Goal: Task Accomplishment & Management: Complete application form

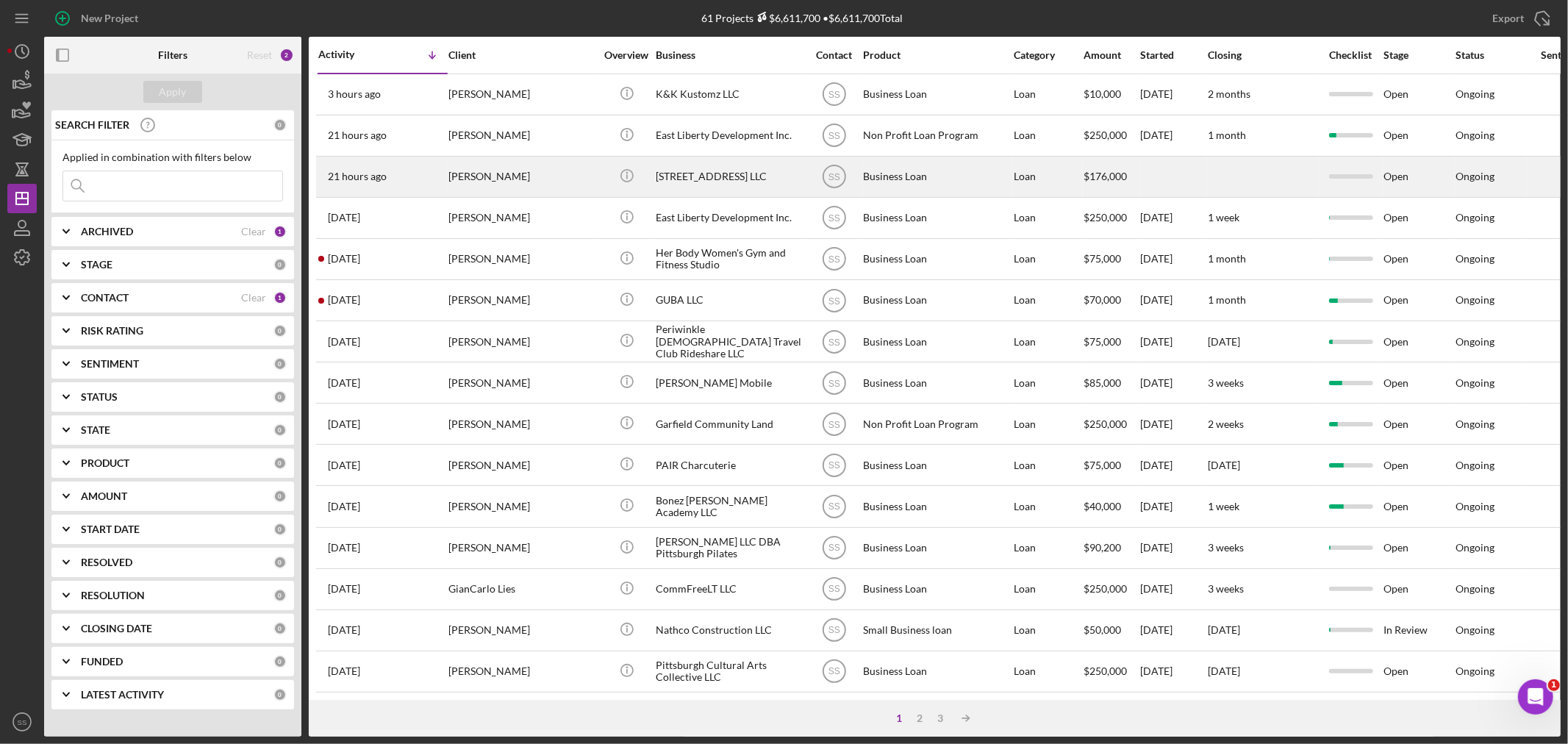
click at [685, 181] on div "[STREET_ADDRESS] LLC" at bounding box center [729, 177] width 147 height 39
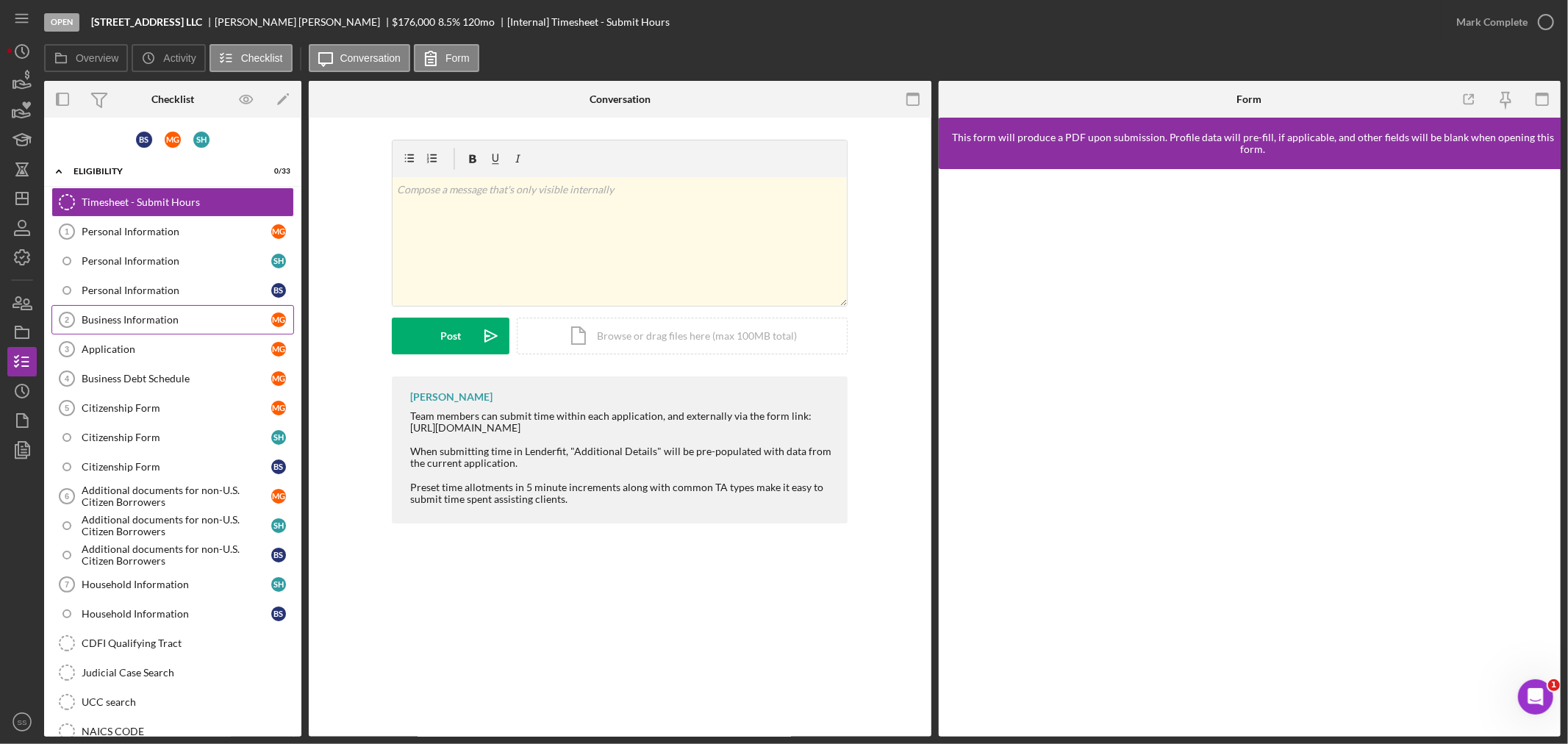
click at [103, 318] on div "Business Information" at bounding box center [176, 320] width 190 height 12
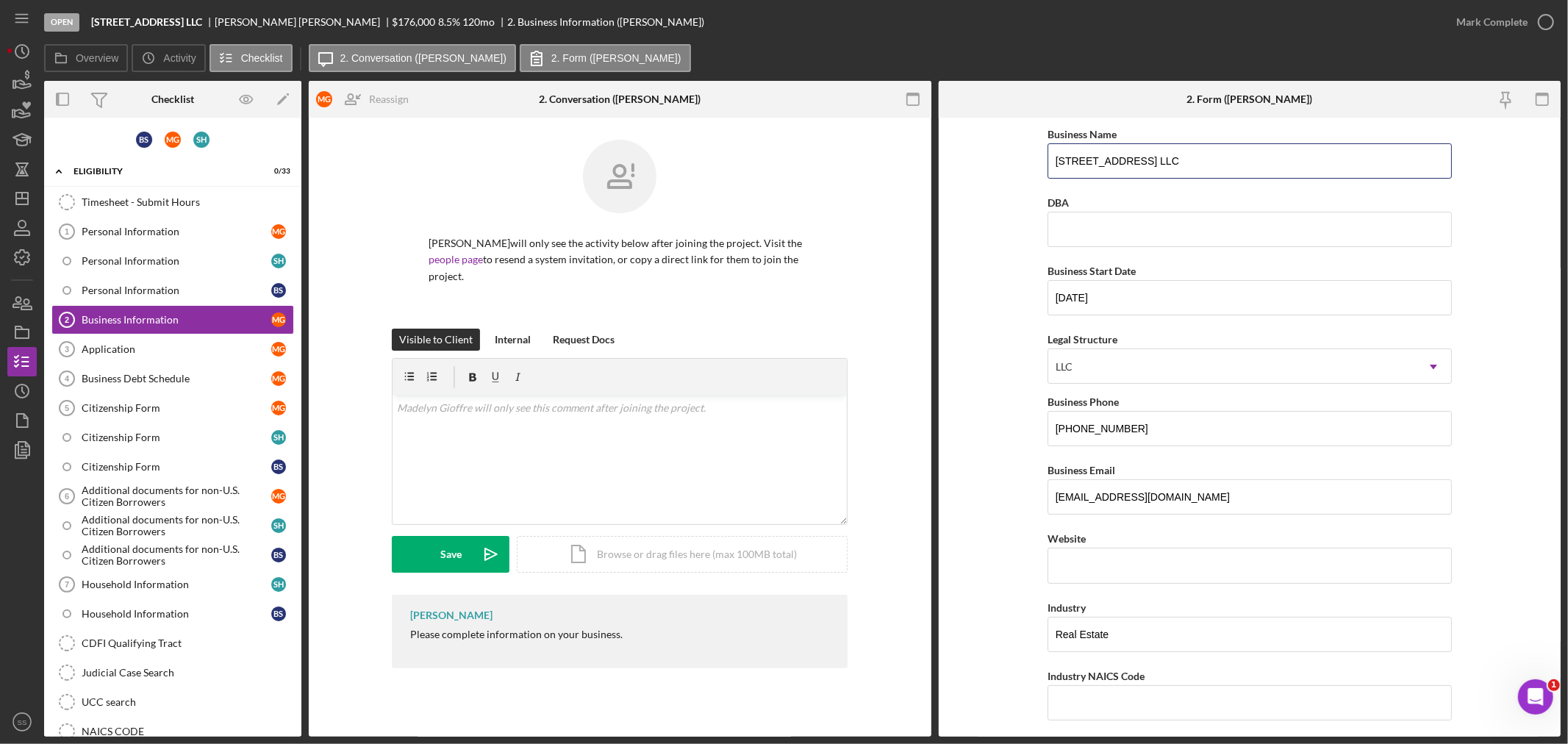
drag, startPoint x: 1162, startPoint y: 164, endPoint x: 1002, endPoint y: 153, distance: 160.4
click at [1002, 155] on form "Business Name [STREET_ADDRESS] LLC DBA Business Start Date [DATE] Legal Structu…" at bounding box center [1250, 428] width 622 height 619
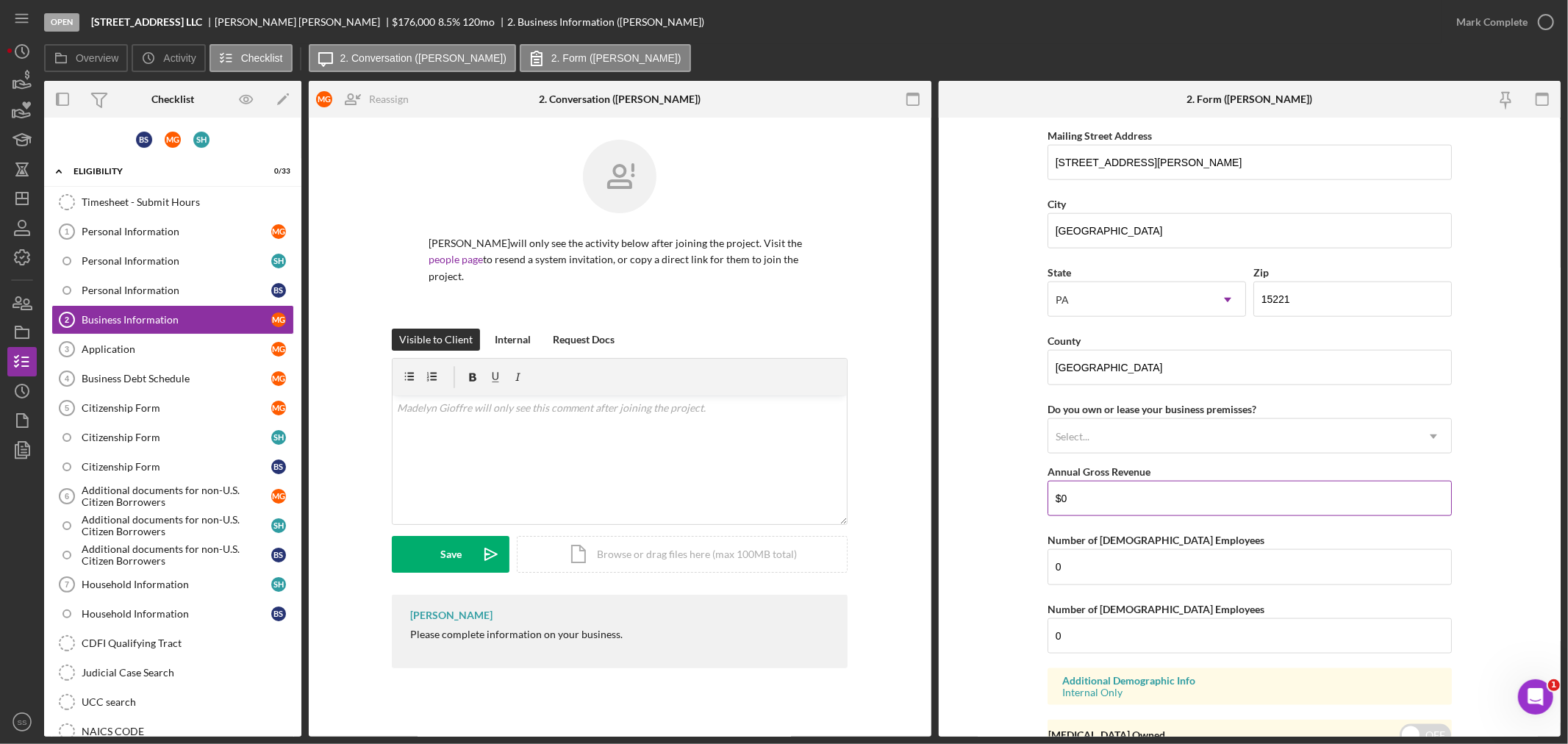
scroll to position [1520, 0]
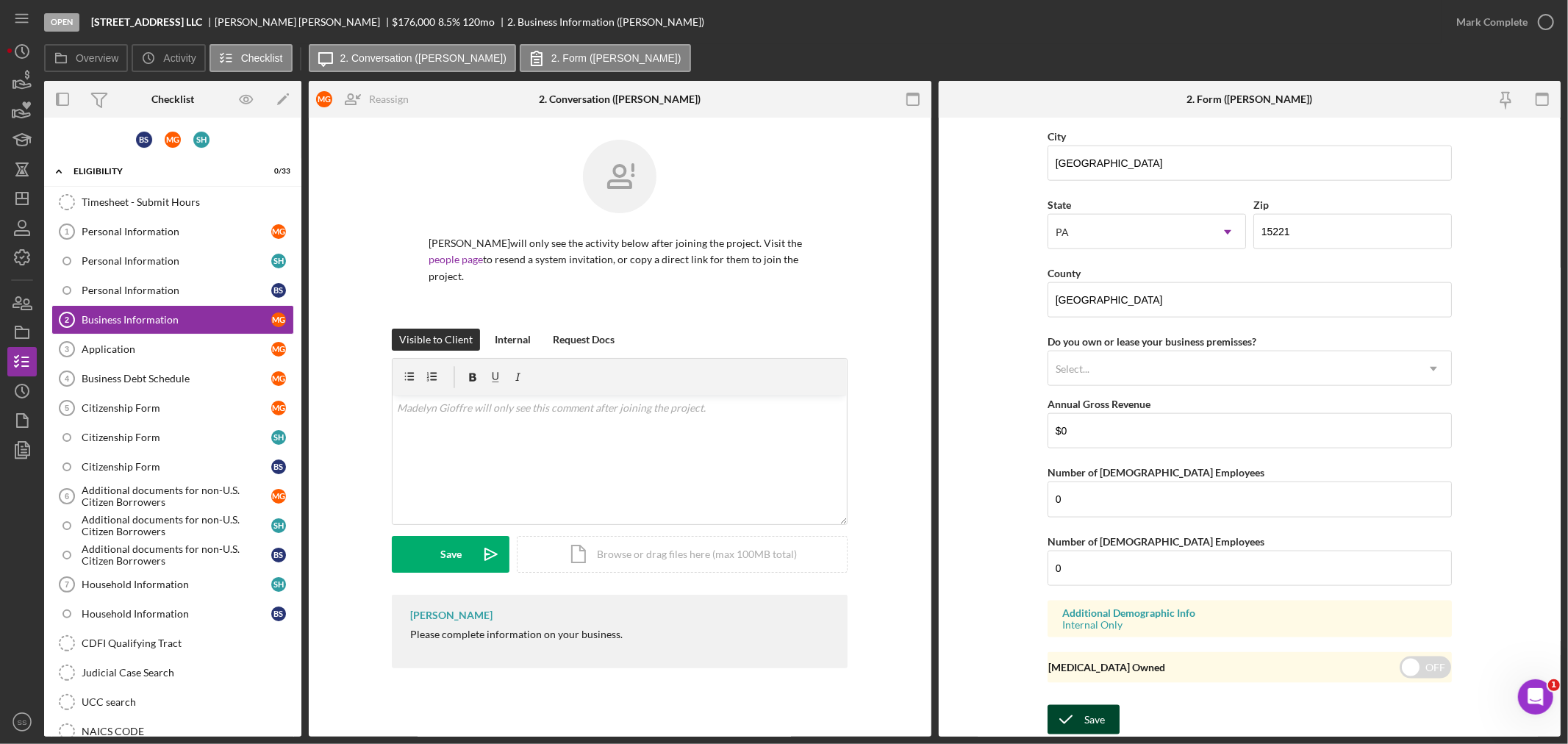
type input "JF Mansion"
click at [1100, 713] on div "Save" at bounding box center [1094, 719] width 20 height 29
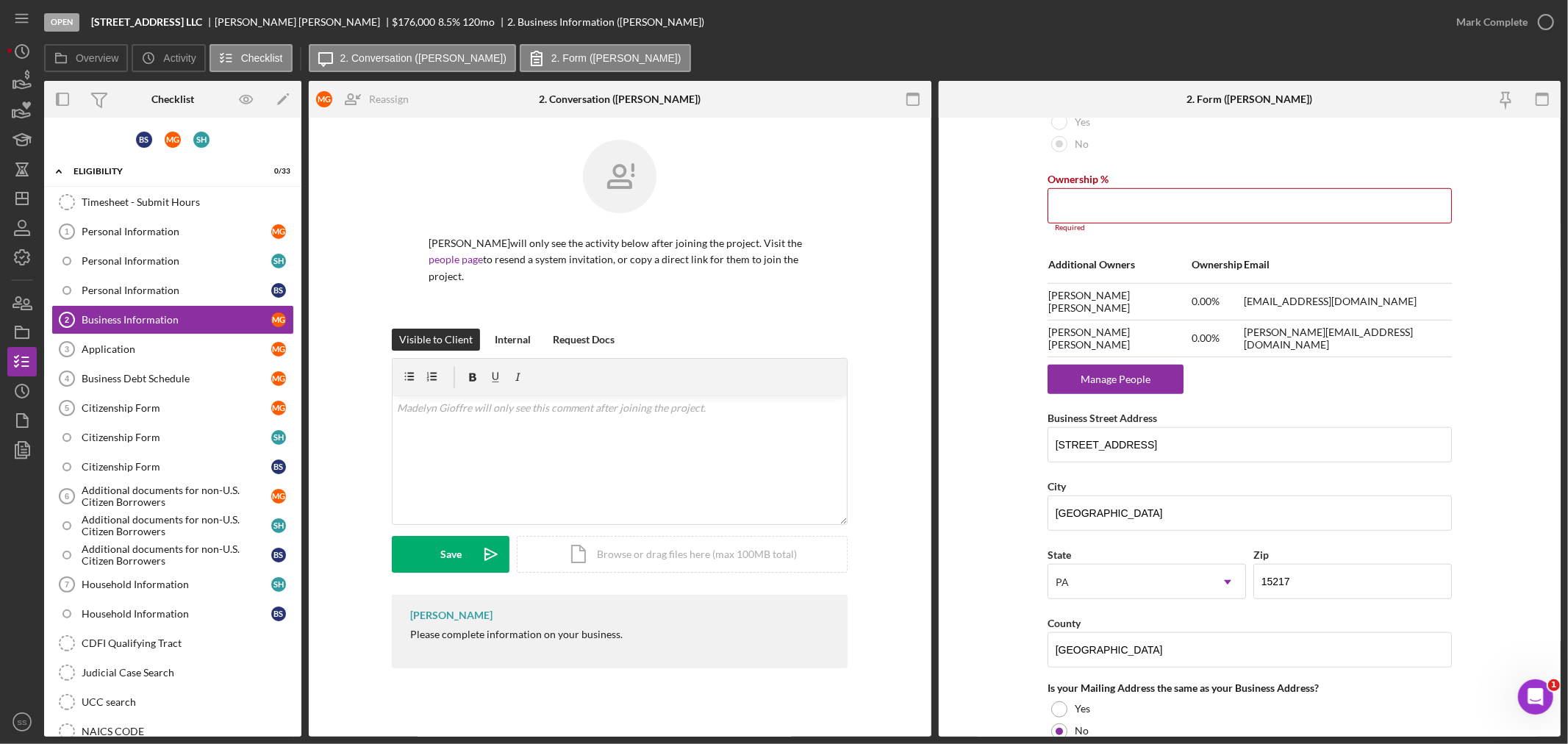
scroll to position [799, 0]
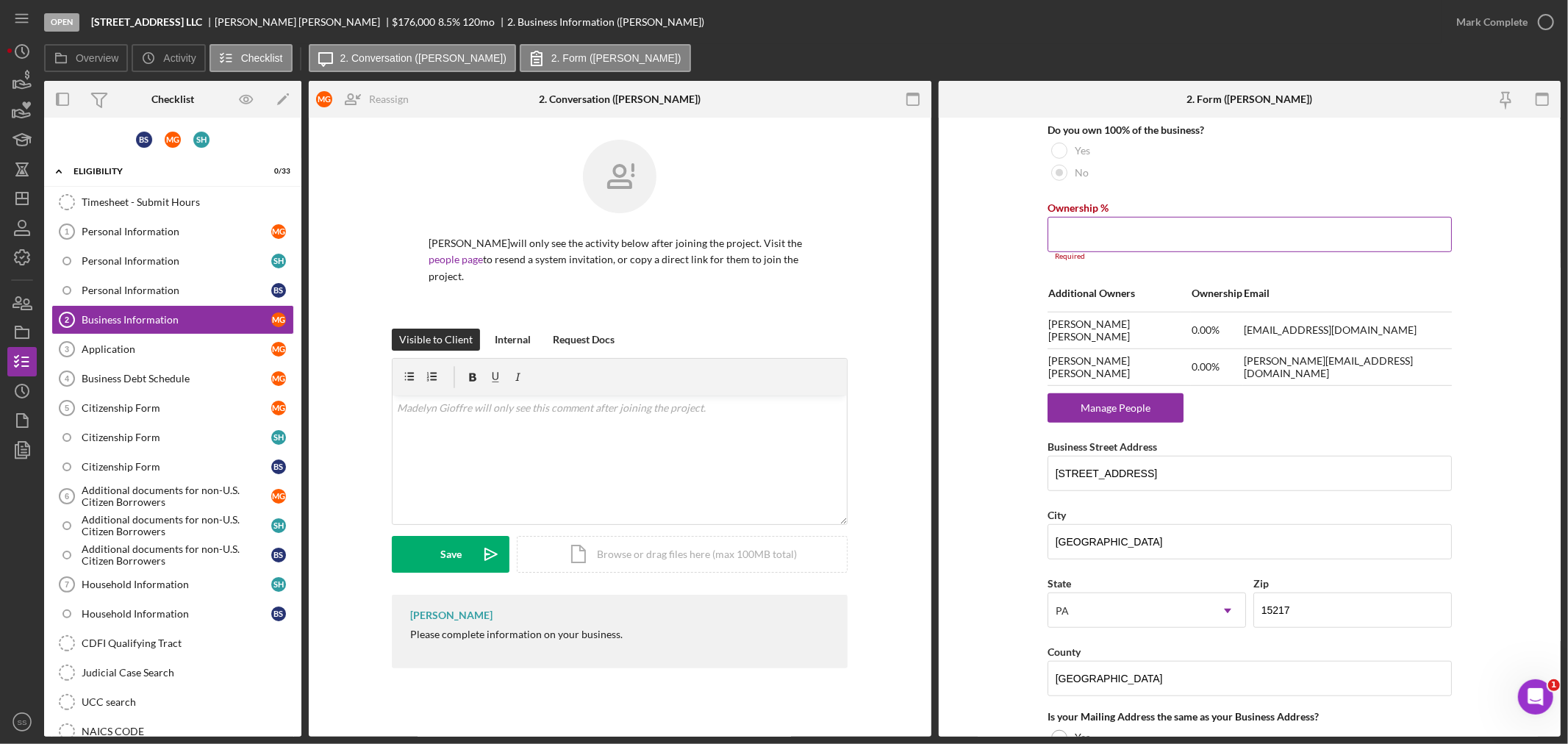
click at [1119, 236] on input "Ownership %" at bounding box center [1249, 234] width 404 height 36
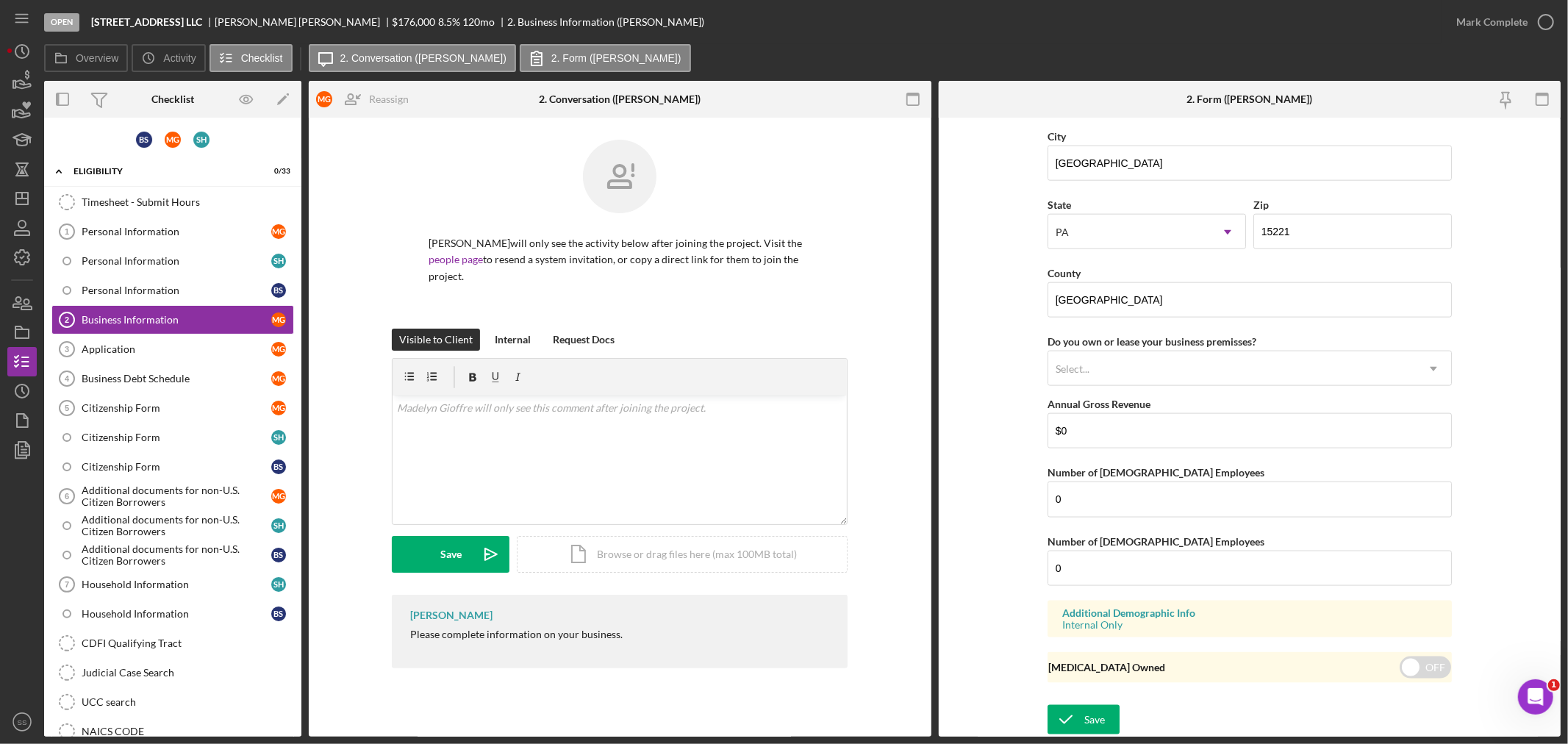
scroll to position [1520, 0]
click at [1070, 716] on icon "submit" at bounding box center [1066, 720] width 37 height 37
type input "33.00%"
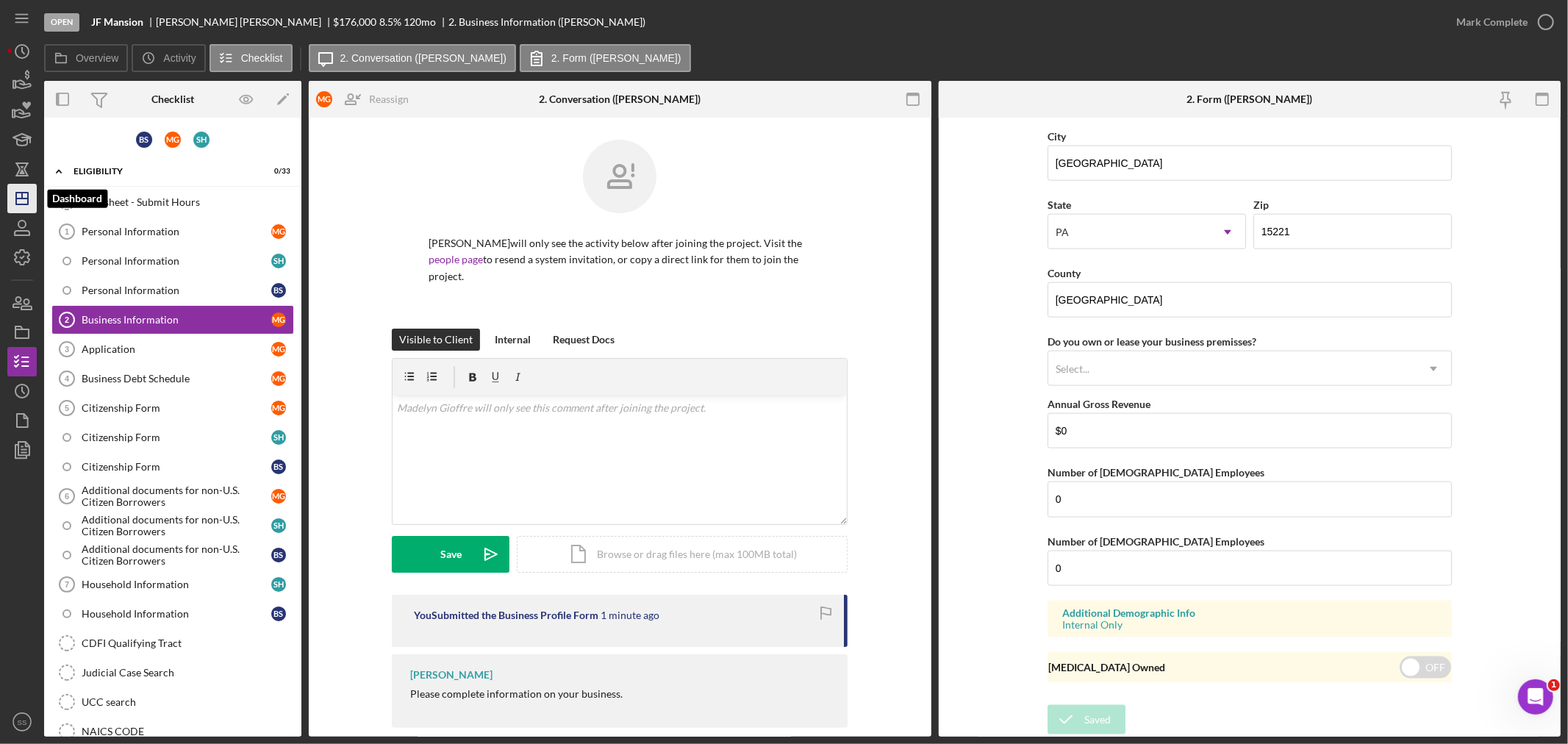
click at [19, 196] on icon "Icon/Dashboard" at bounding box center [22, 198] width 37 height 37
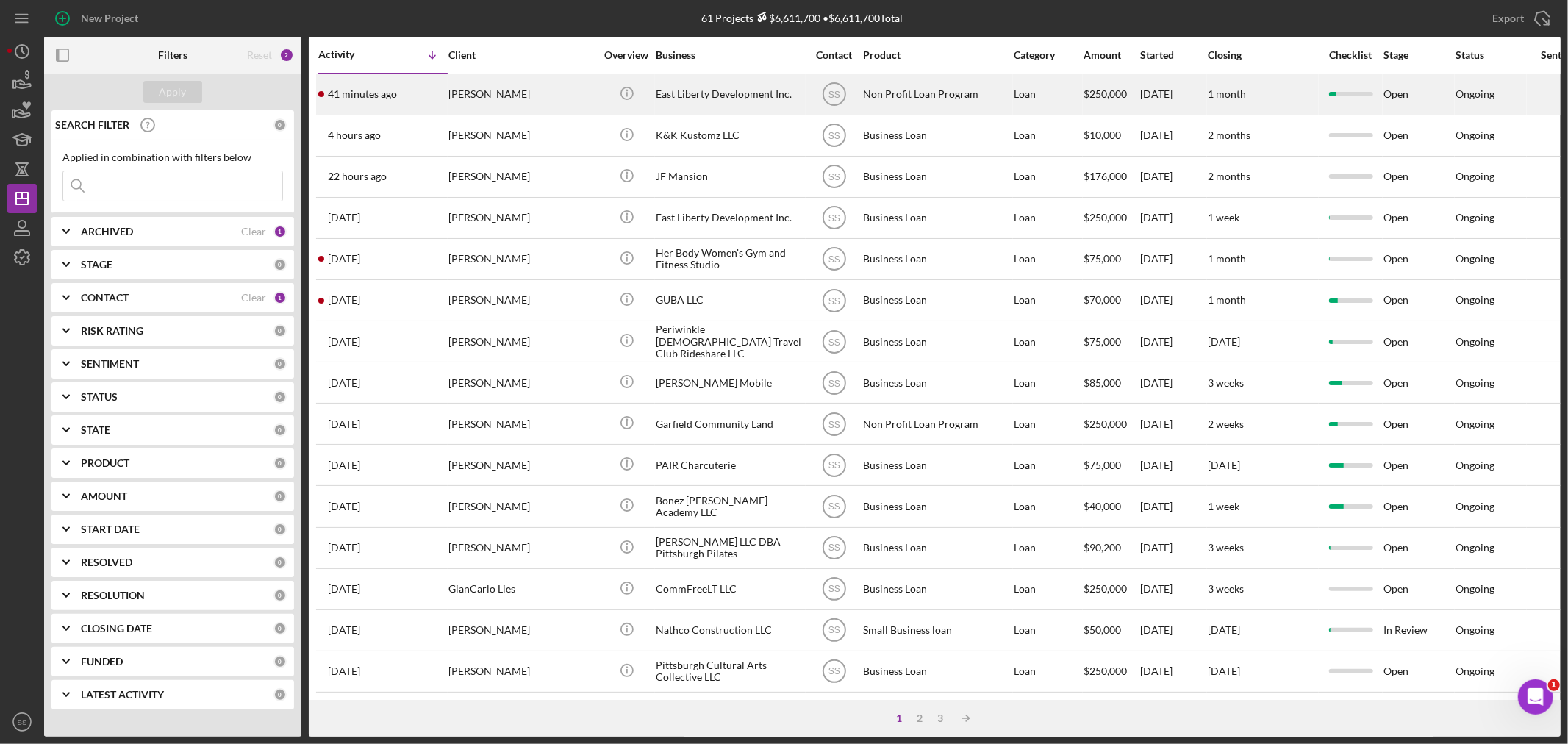
click at [458, 85] on div "[PERSON_NAME]" at bounding box center [522, 94] width 147 height 39
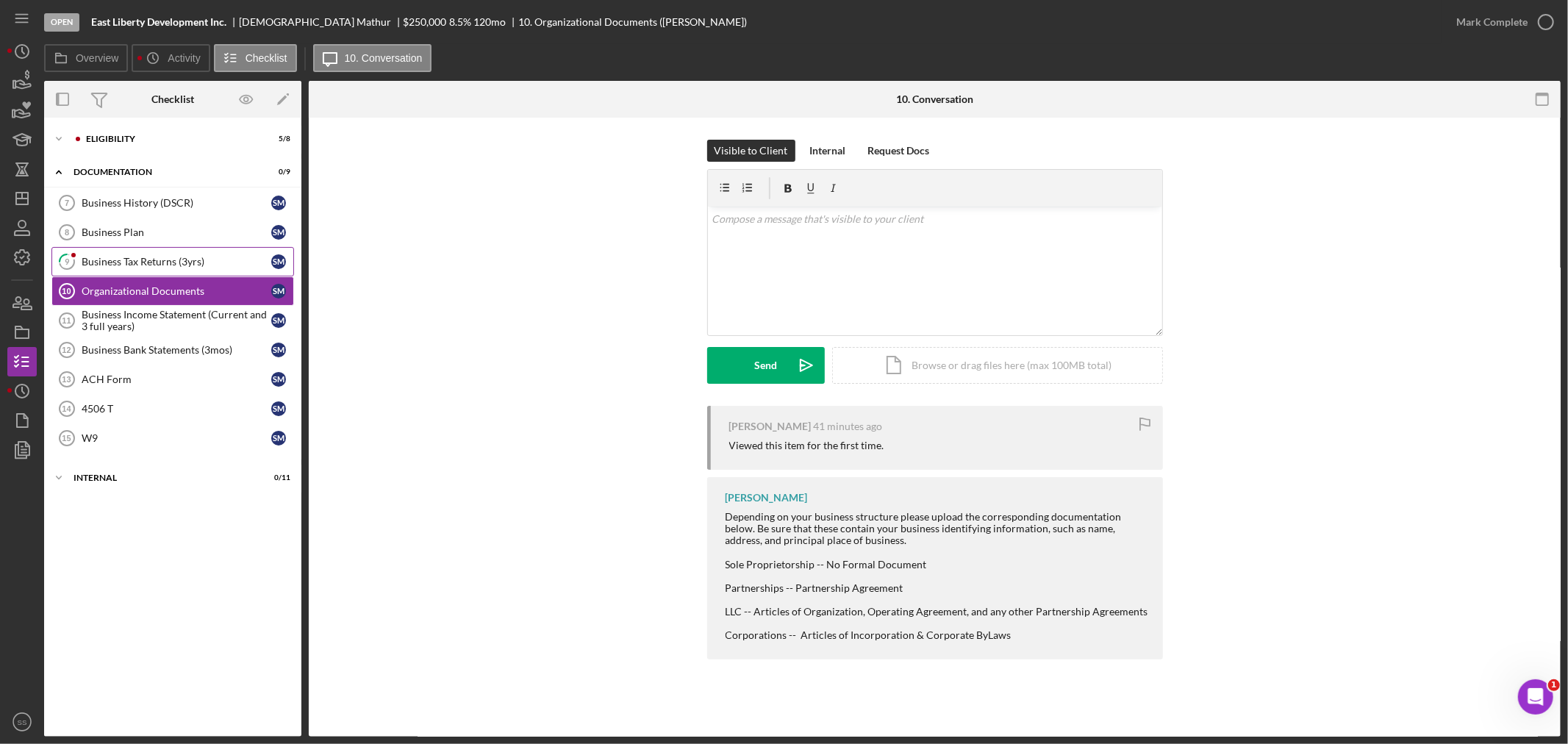
click at [151, 261] on div "Business Tax Returns (3yrs)" at bounding box center [176, 262] width 190 height 12
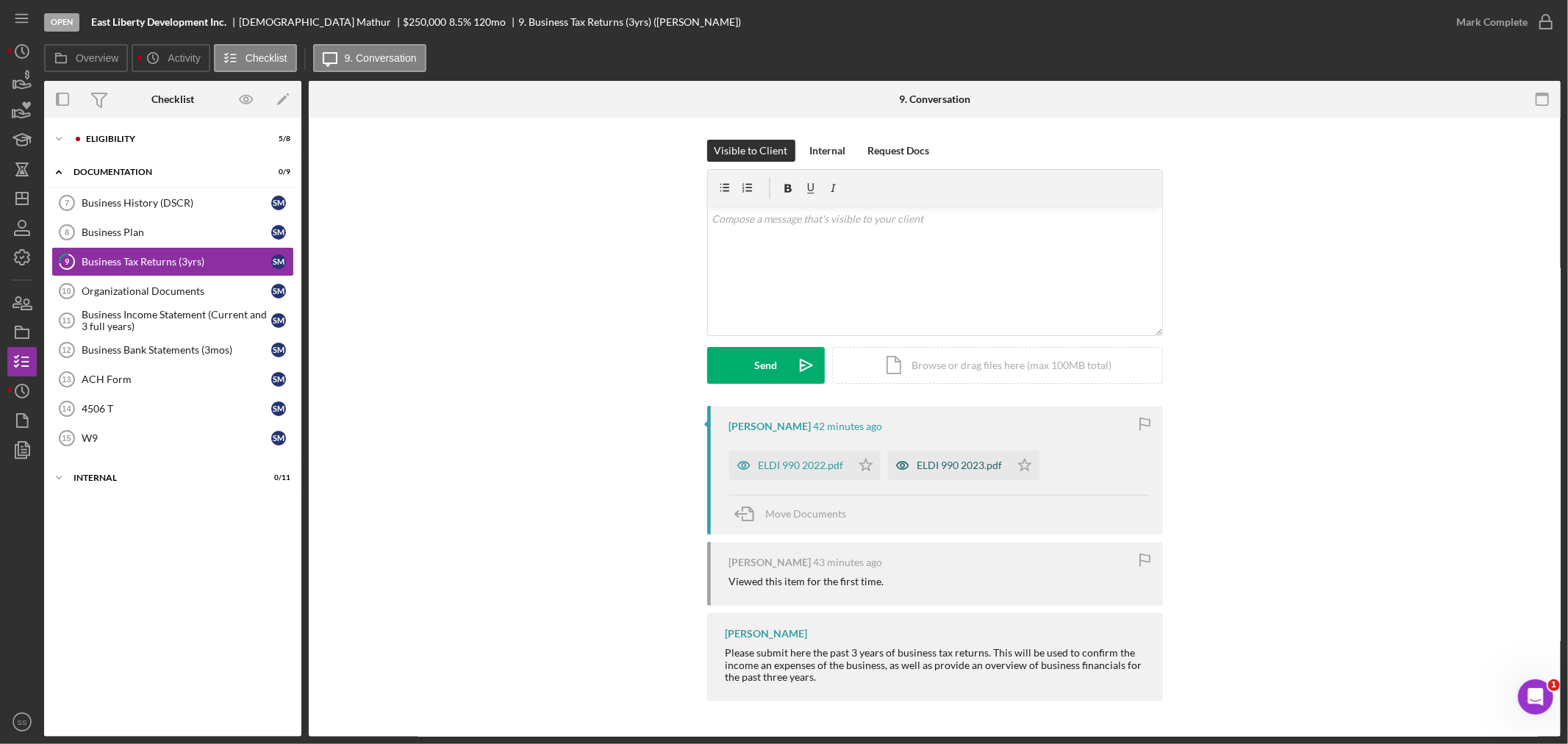
click at [958, 472] on div "ELDI 990 2023.pdf" at bounding box center [949, 465] width 122 height 29
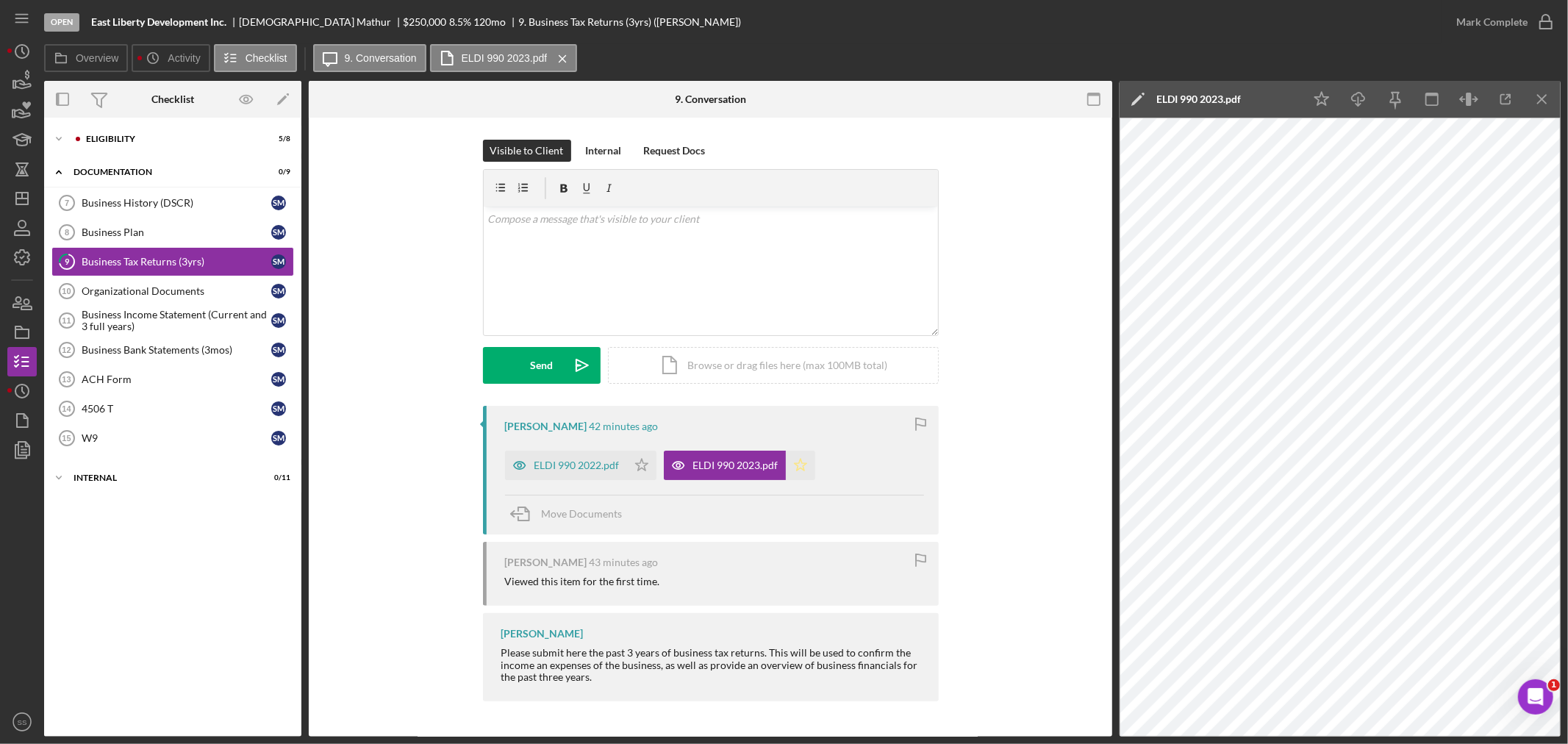
click at [795, 463] on polygon "button" at bounding box center [800, 465] width 13 height 12
click at [640, 465] on icon "Icon/Star" at bounding box center [641, 465] width 29 height 29
click at [1548, 22] on icon "button" at bounding box center [1546, 22] width 37 height 37
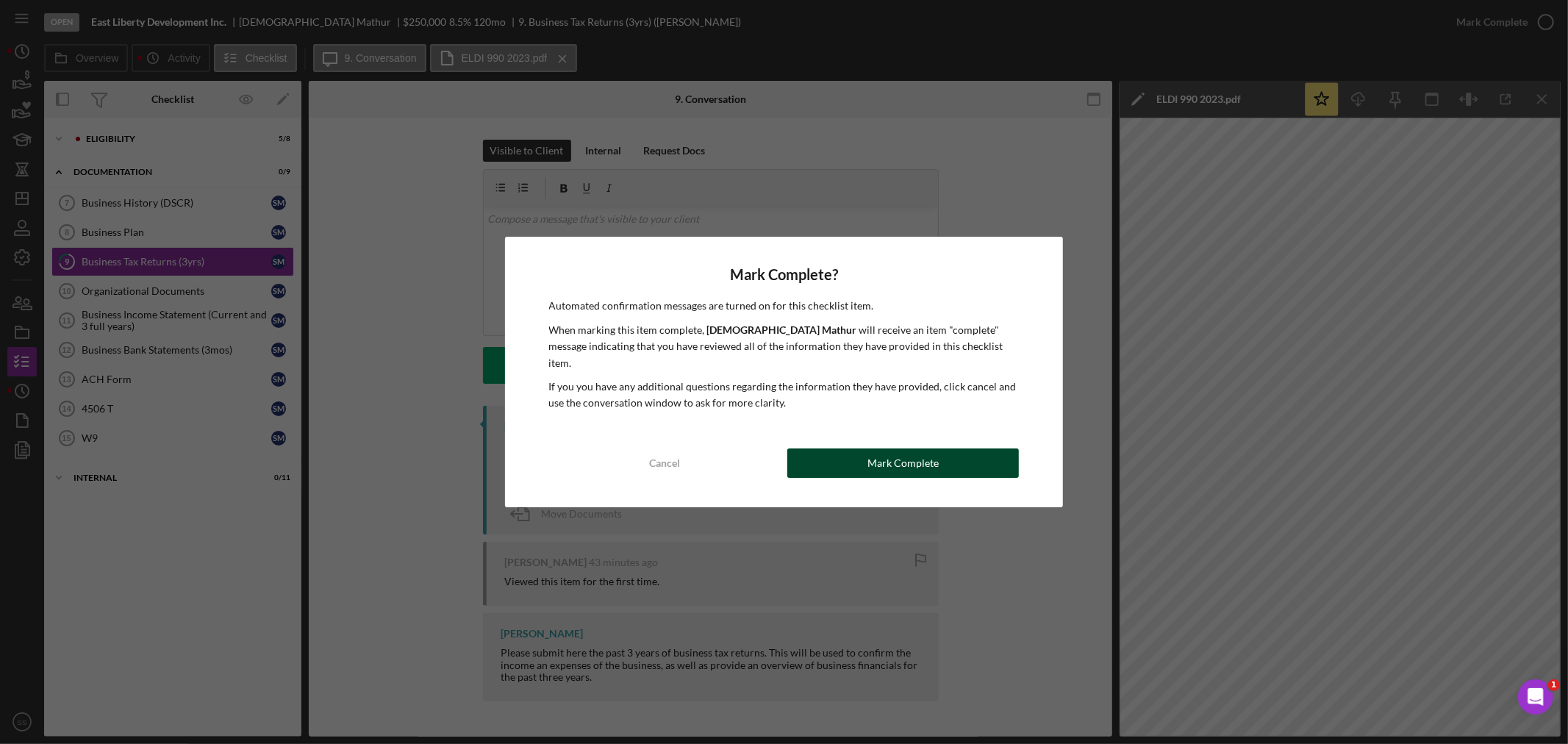
click at [952, 458] on button "Mark Complete" at bounding box center [903, 463] width 232 height 29
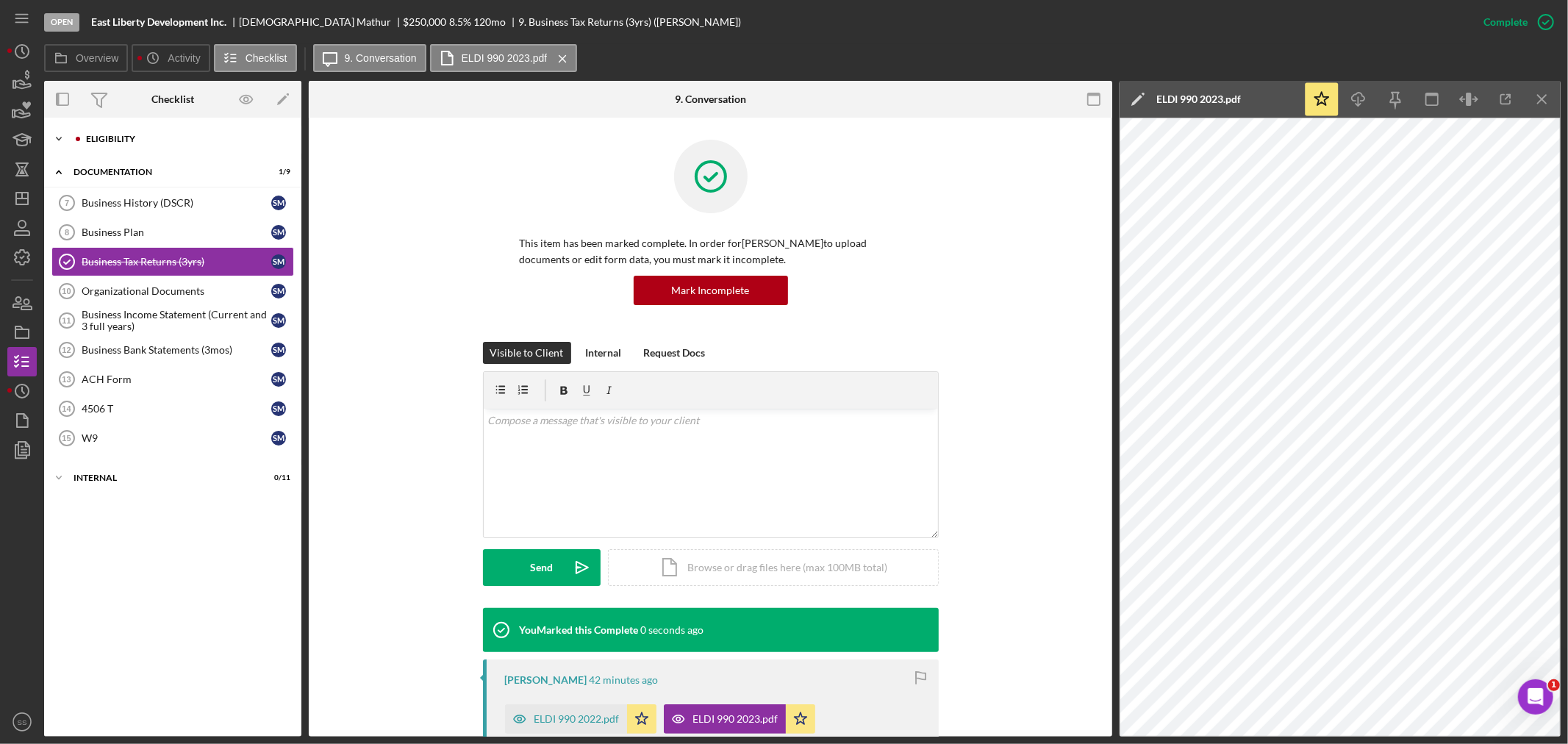
click at [91, 137] on div "Eligibility" at bounding box center [184, 139] width 197 height 9
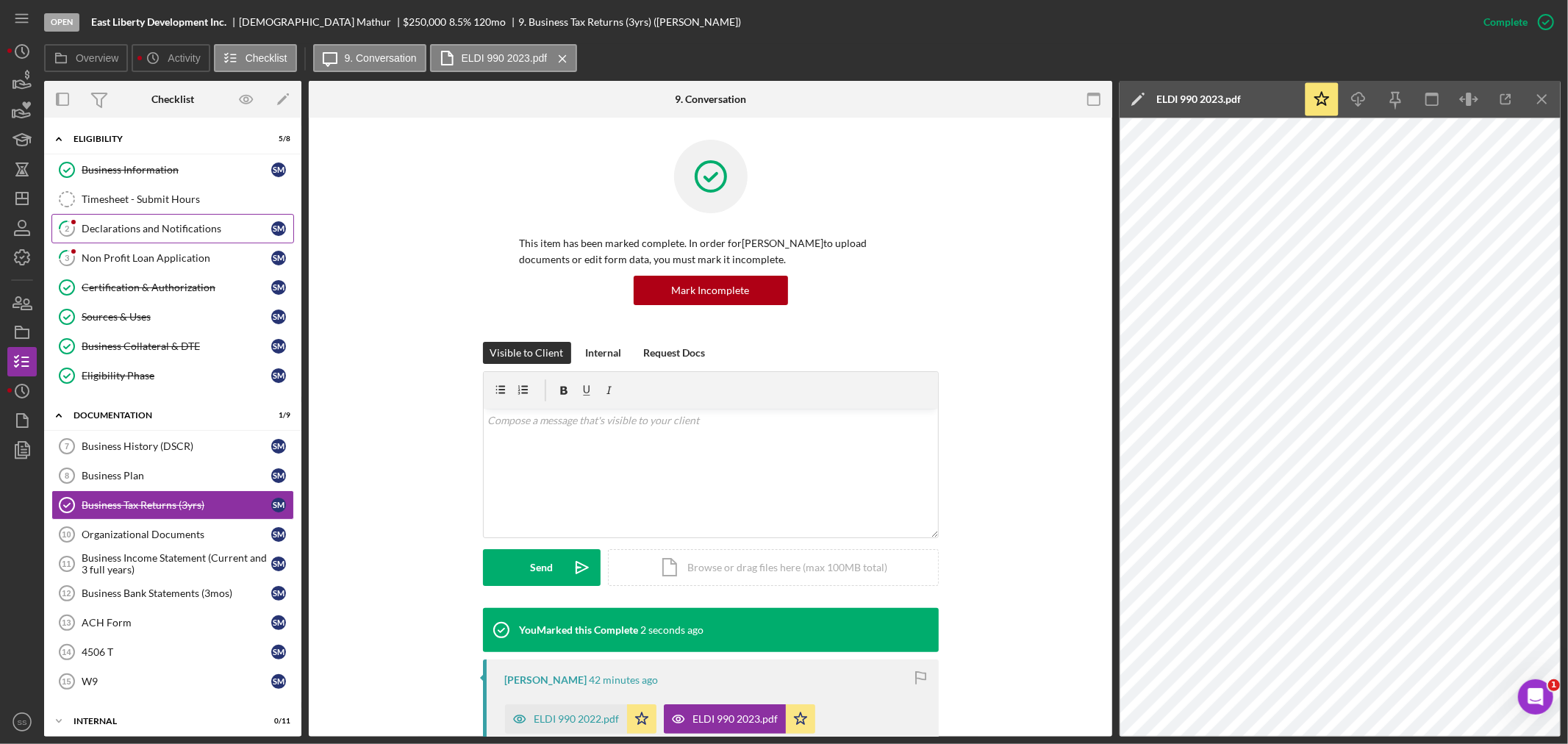
click at [85, 230] on icon "2" at bounding box center [66, 228] width 37 height 37
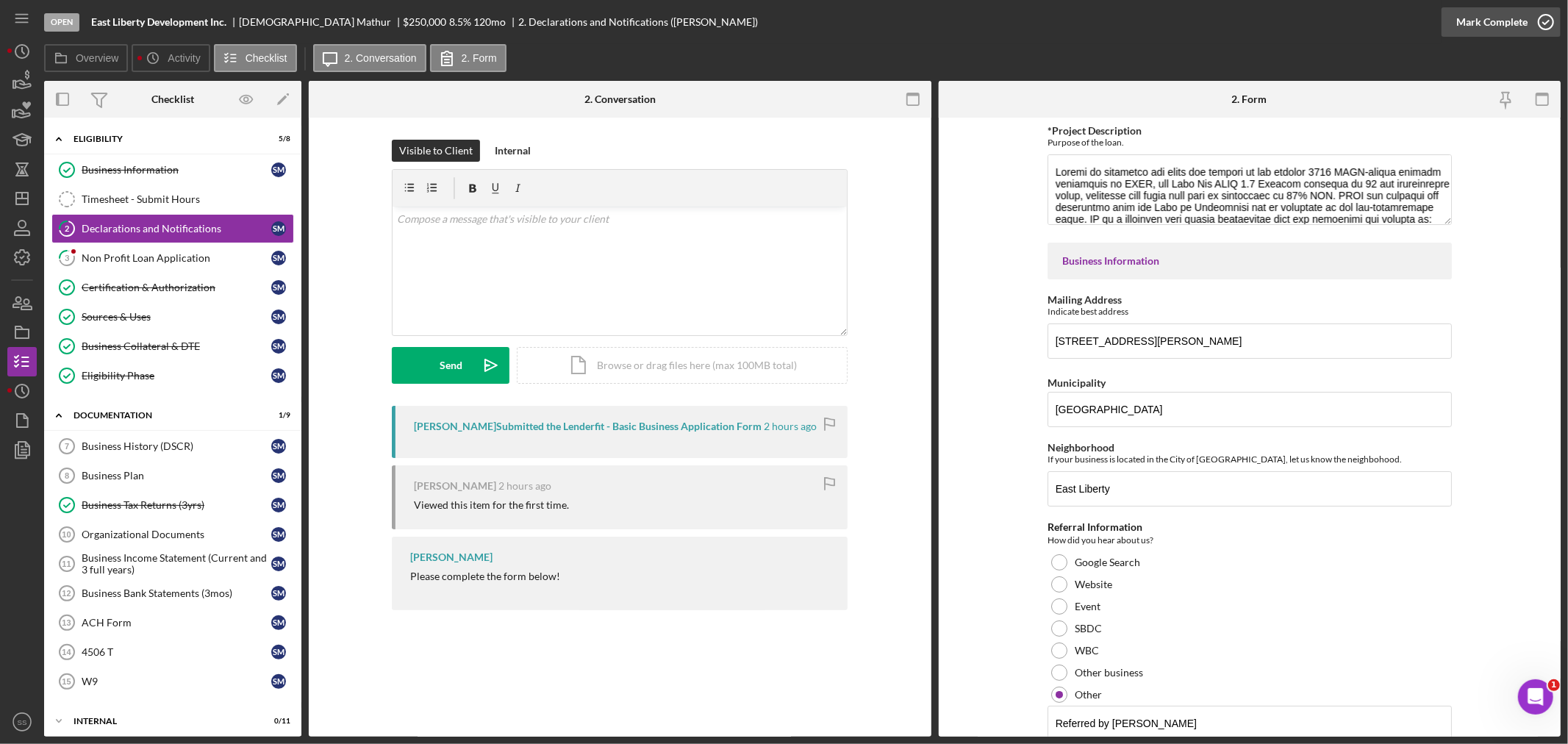
click at [1539, 20] on icon "button" at bounding box center [1546, 22] width 37 height 37
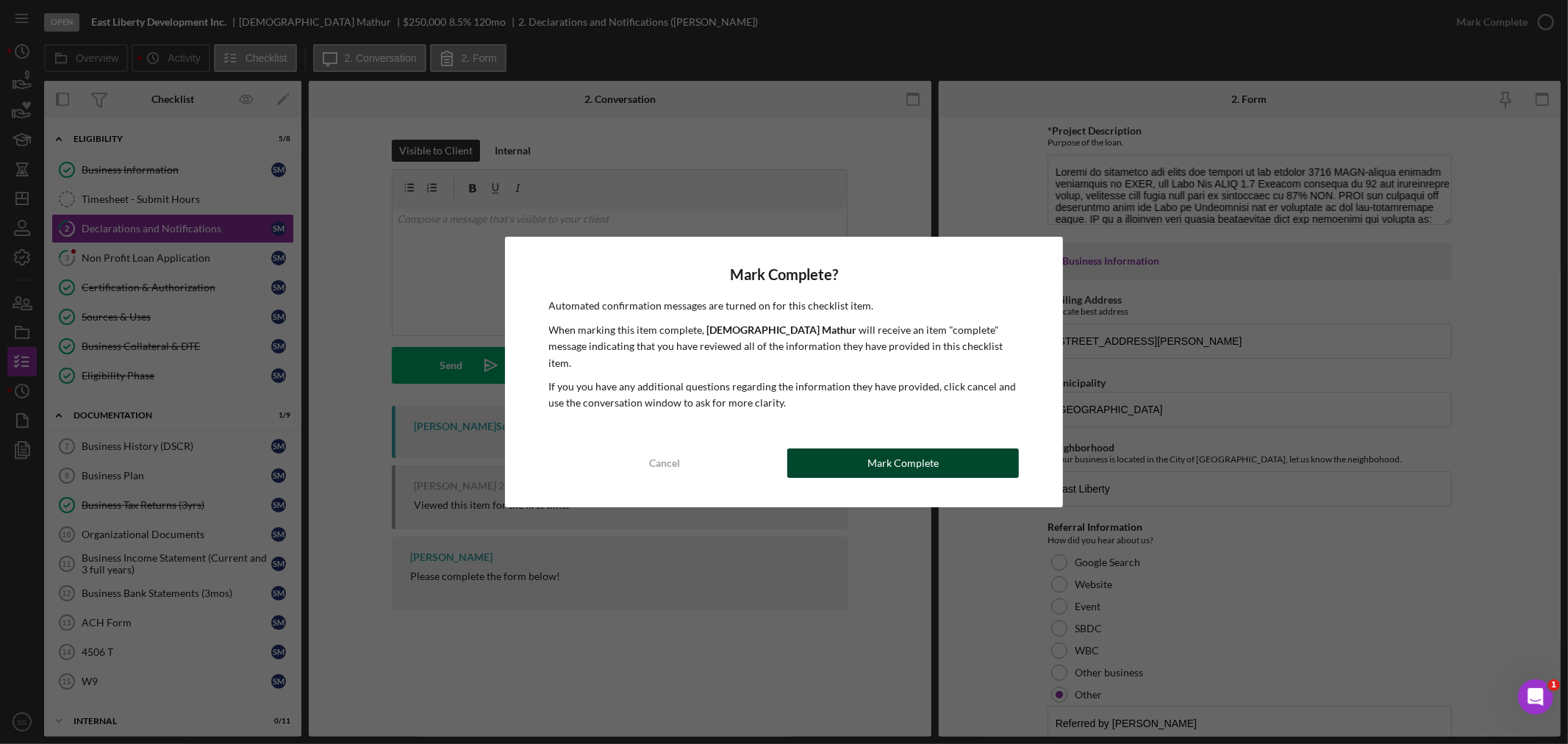
click at [887, 450] on div "Mark Complete" at bounding box center [903, 463] width 71 height 29
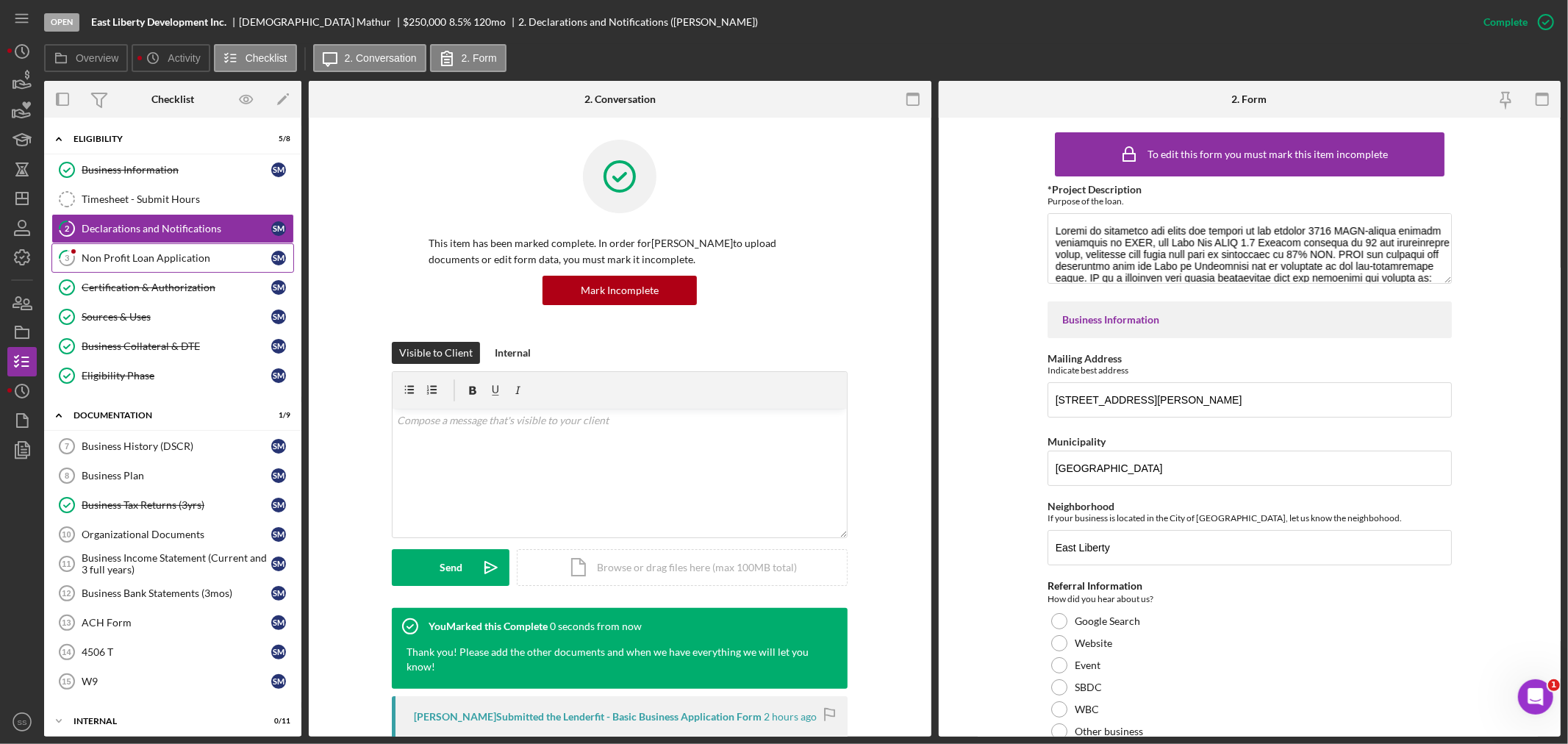
click at [113, 256] on div "Non Profit Loan Application" at bounding box center [176, 258] width 190 height 12
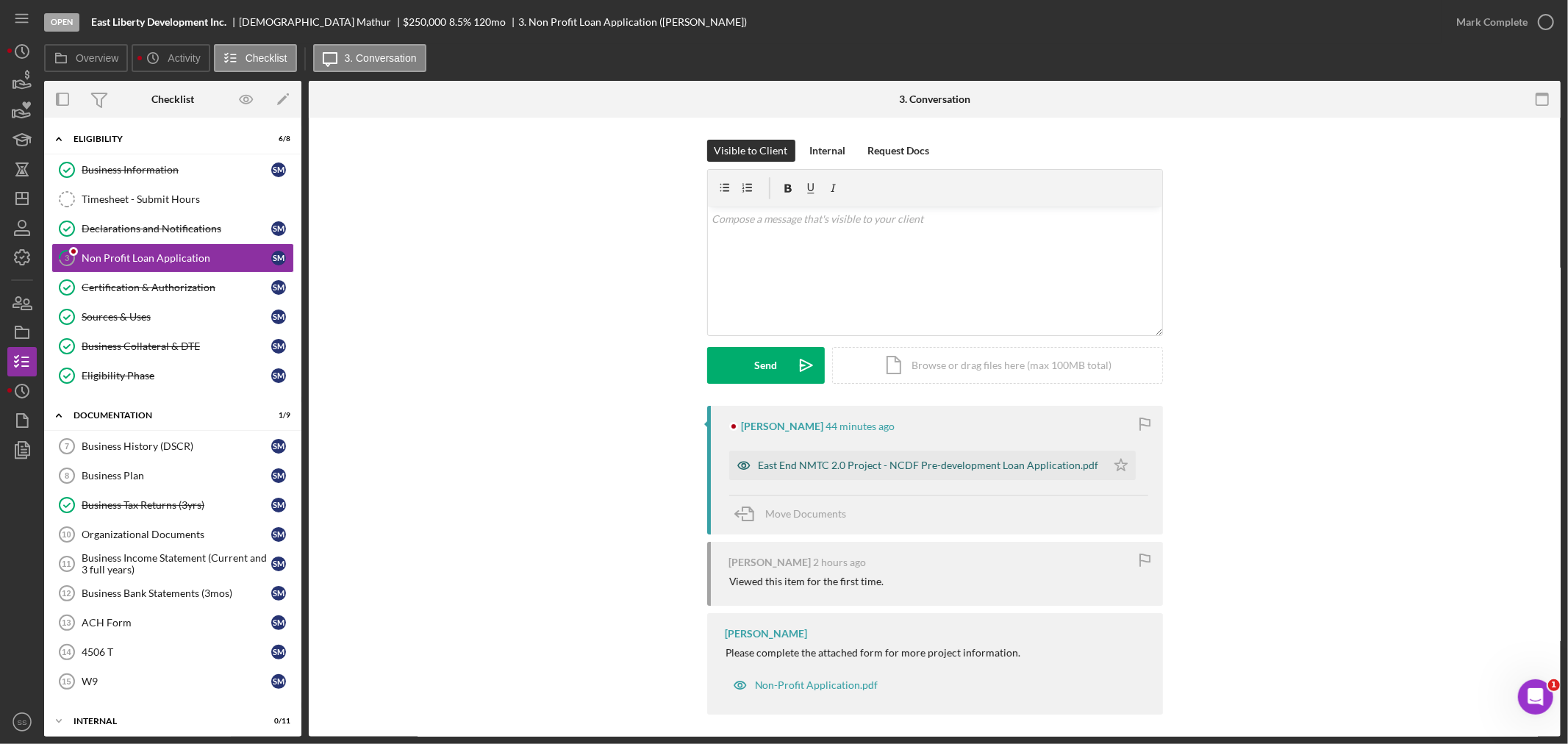
click at [848, 465] on div "East End NMTC 2.0 Project - NCDF Pre-development Loan Application.pdf" at bounding box center [929, 465] width 341 height 12
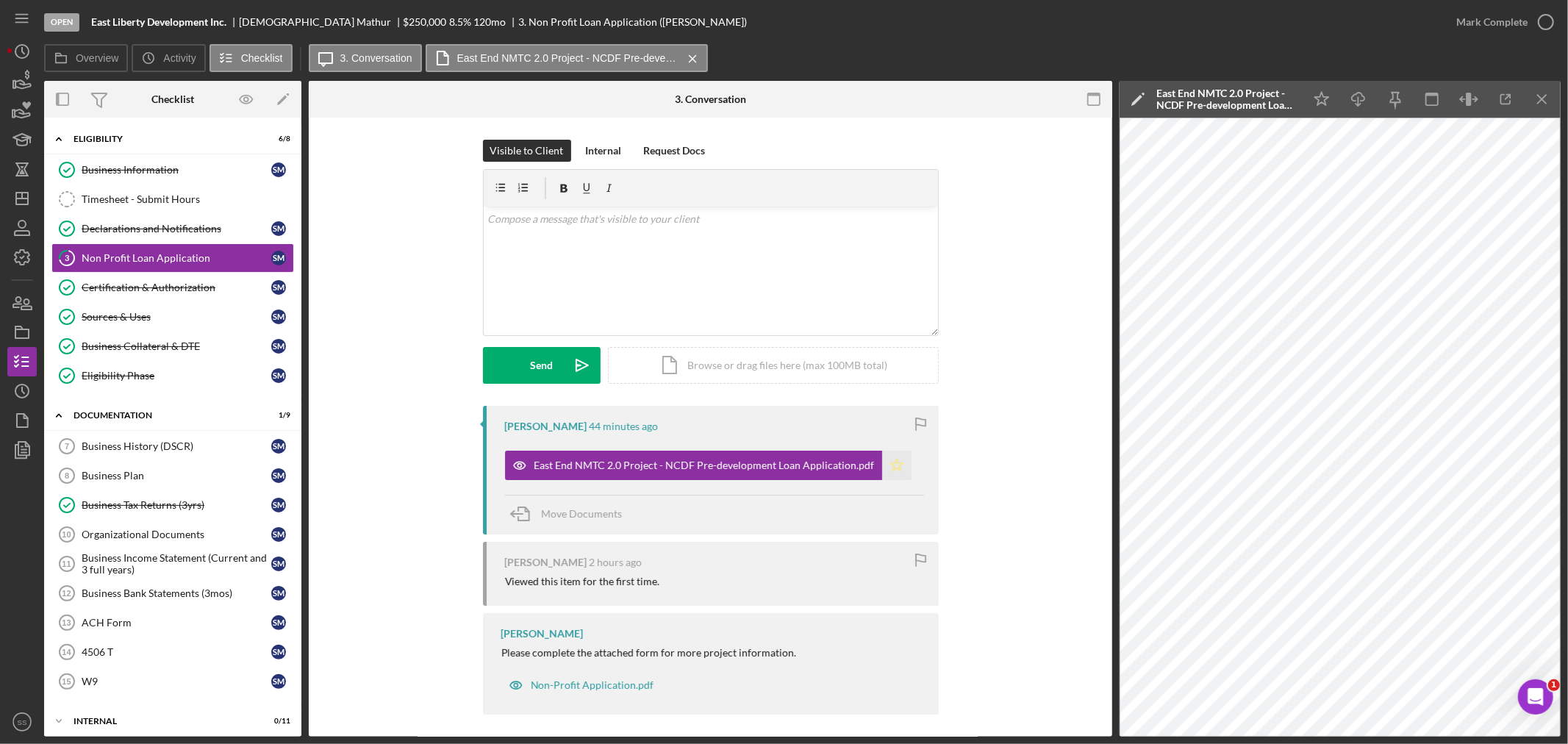
click at [890, 465] on icon "Icon/Star" at bounding box center [897, 465] width 29 height 29
click at [1549, 23] on icon "button" at bounding box center [1546, 22] width 37 height 37
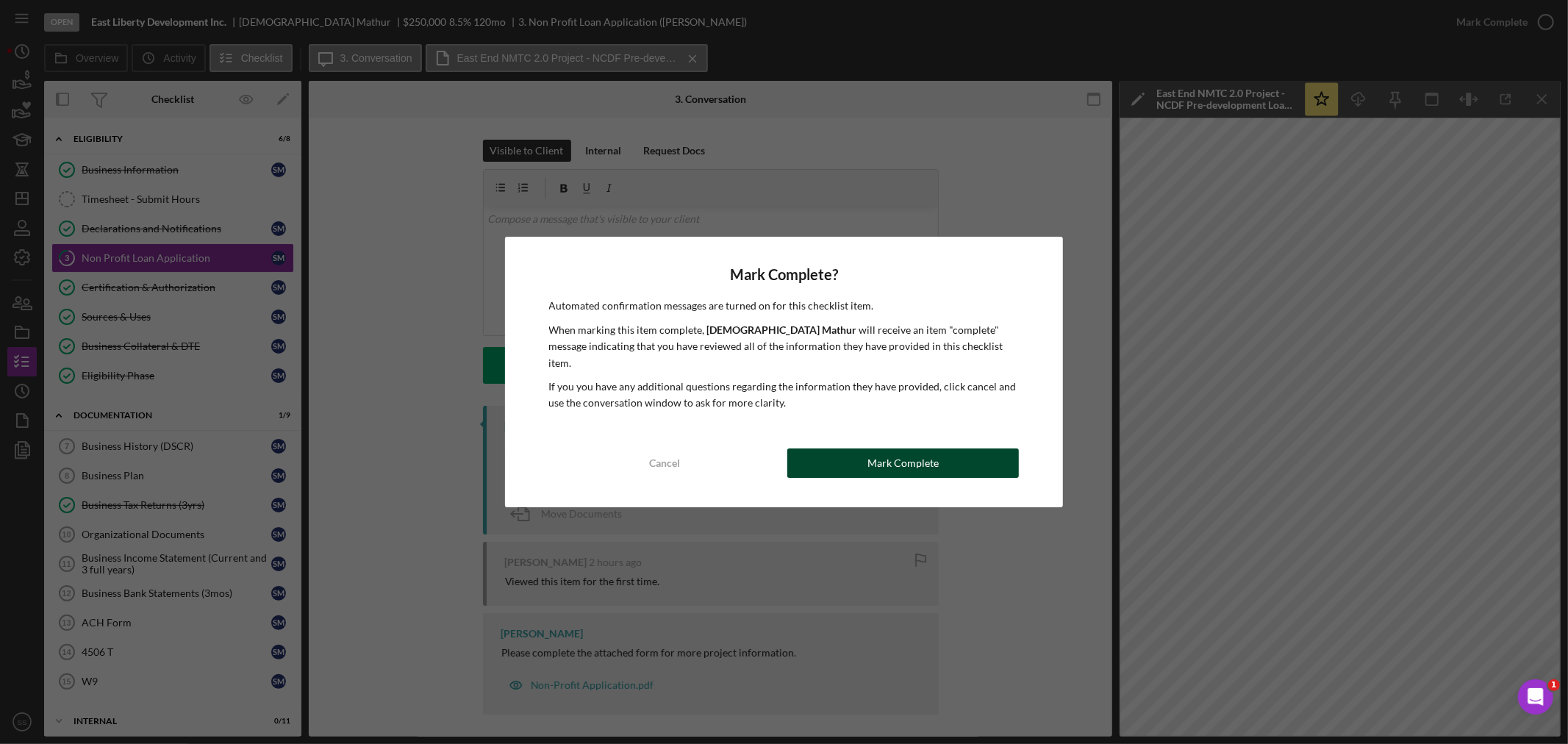
click at [978, 452] on button "Mark Complete" at bounding box center [903, 463] width 232 height 29
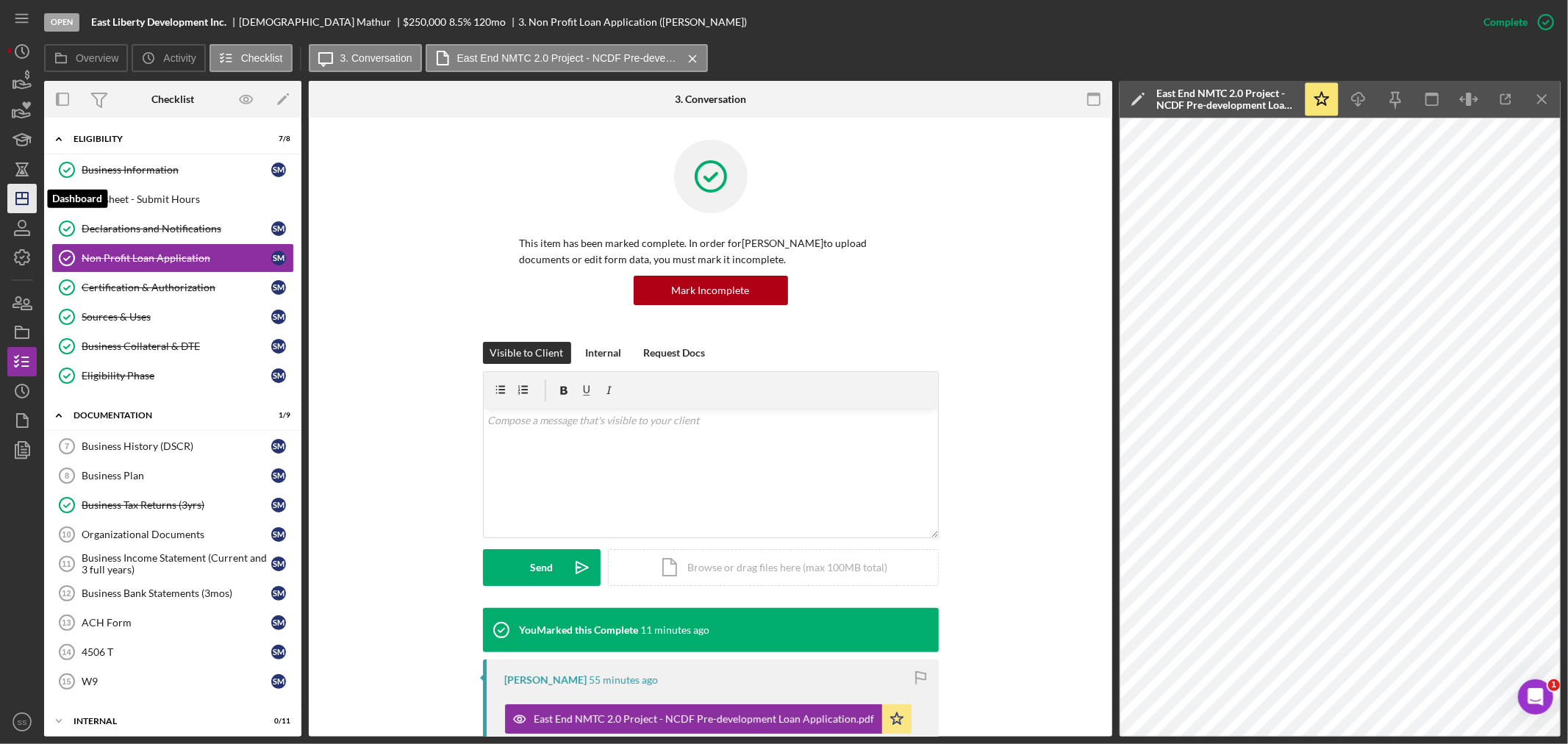
click at [23, 199] on line "button" at bounding box center [22, 199] width 12 height 0
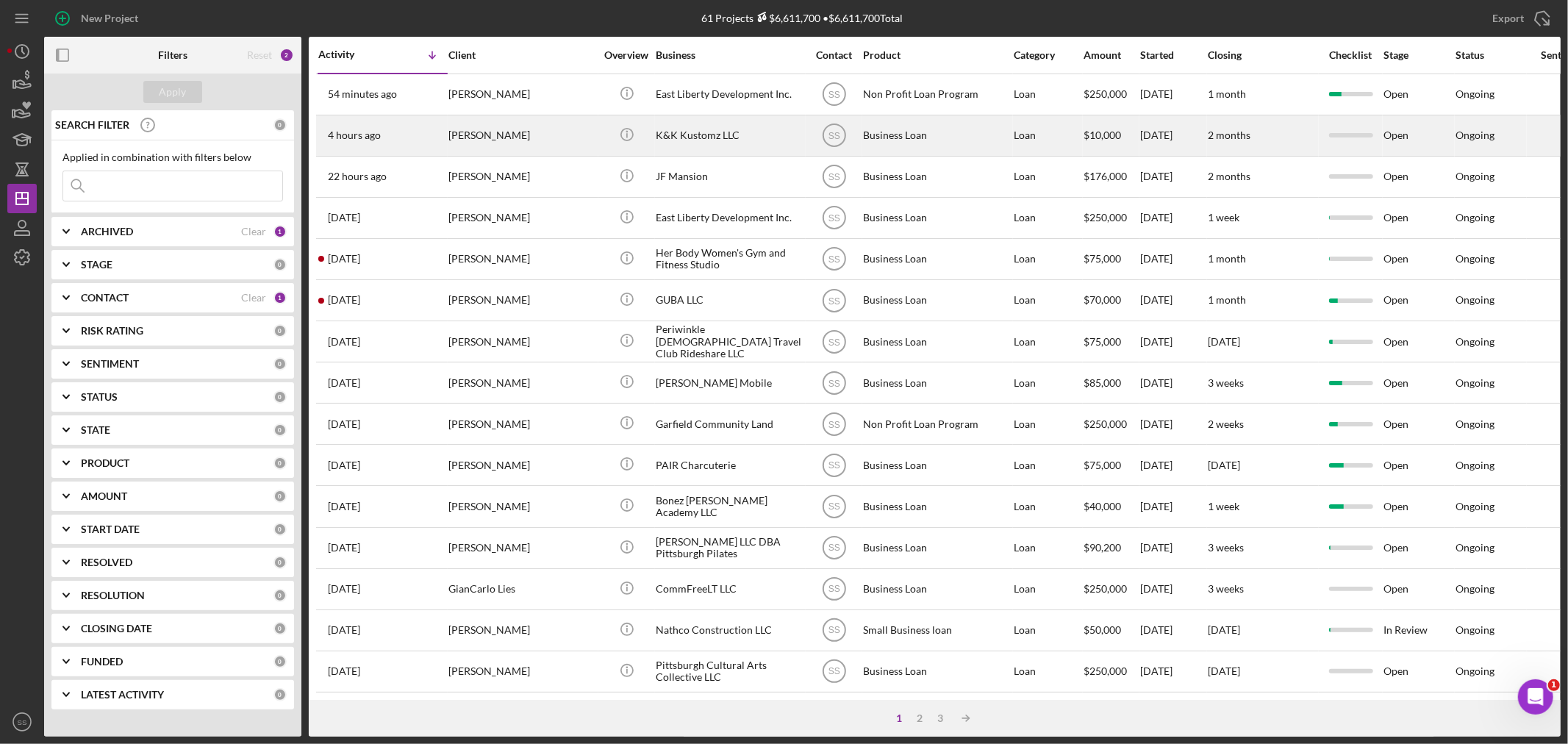
click at [409, 144] on div "4 hours ago [PERSON_NAME]" at bounding box center [382, 136] width 128 height 39
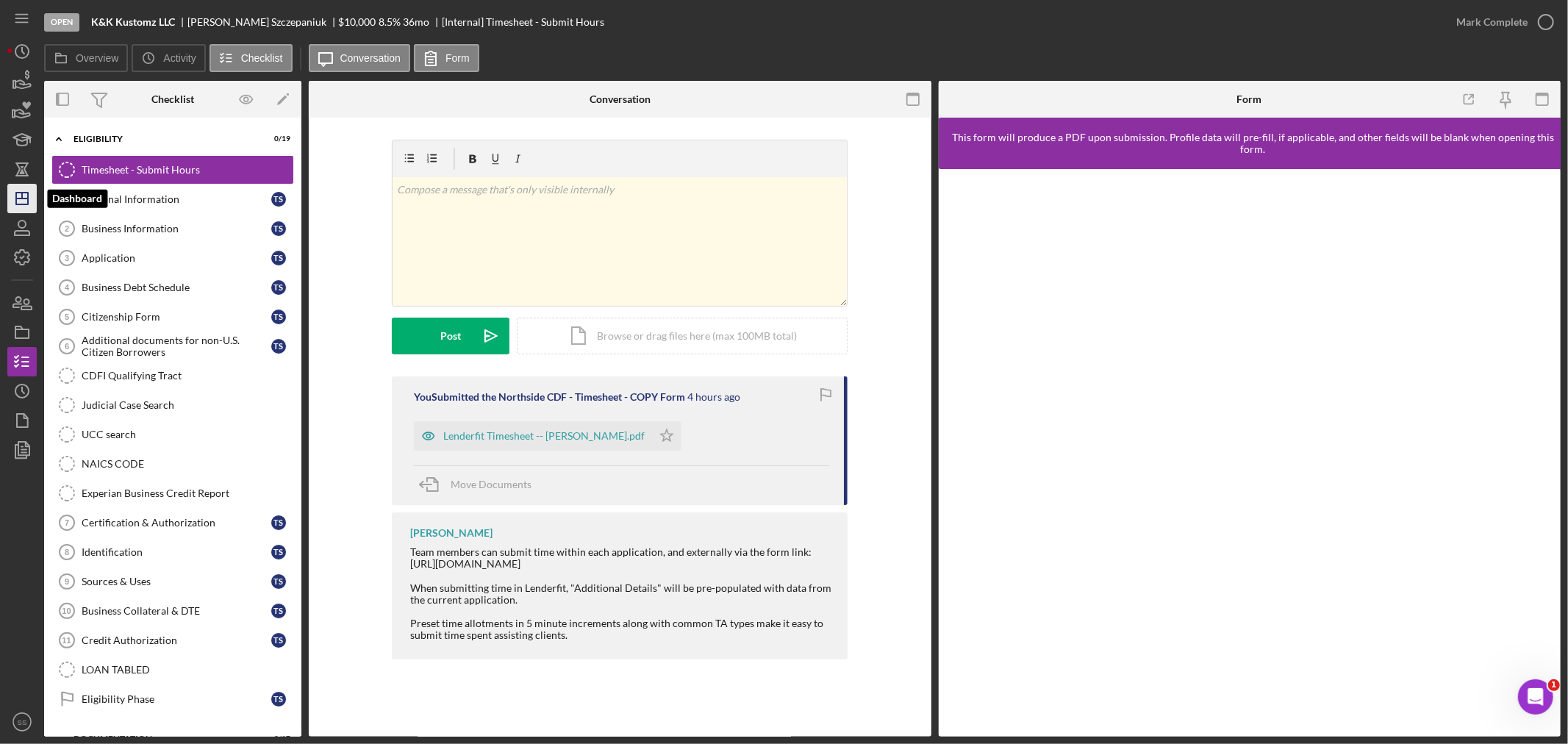
click at [13, 195] on icon "Icon/Dashboard" at bounding box center [22, 198] width 37 height 37
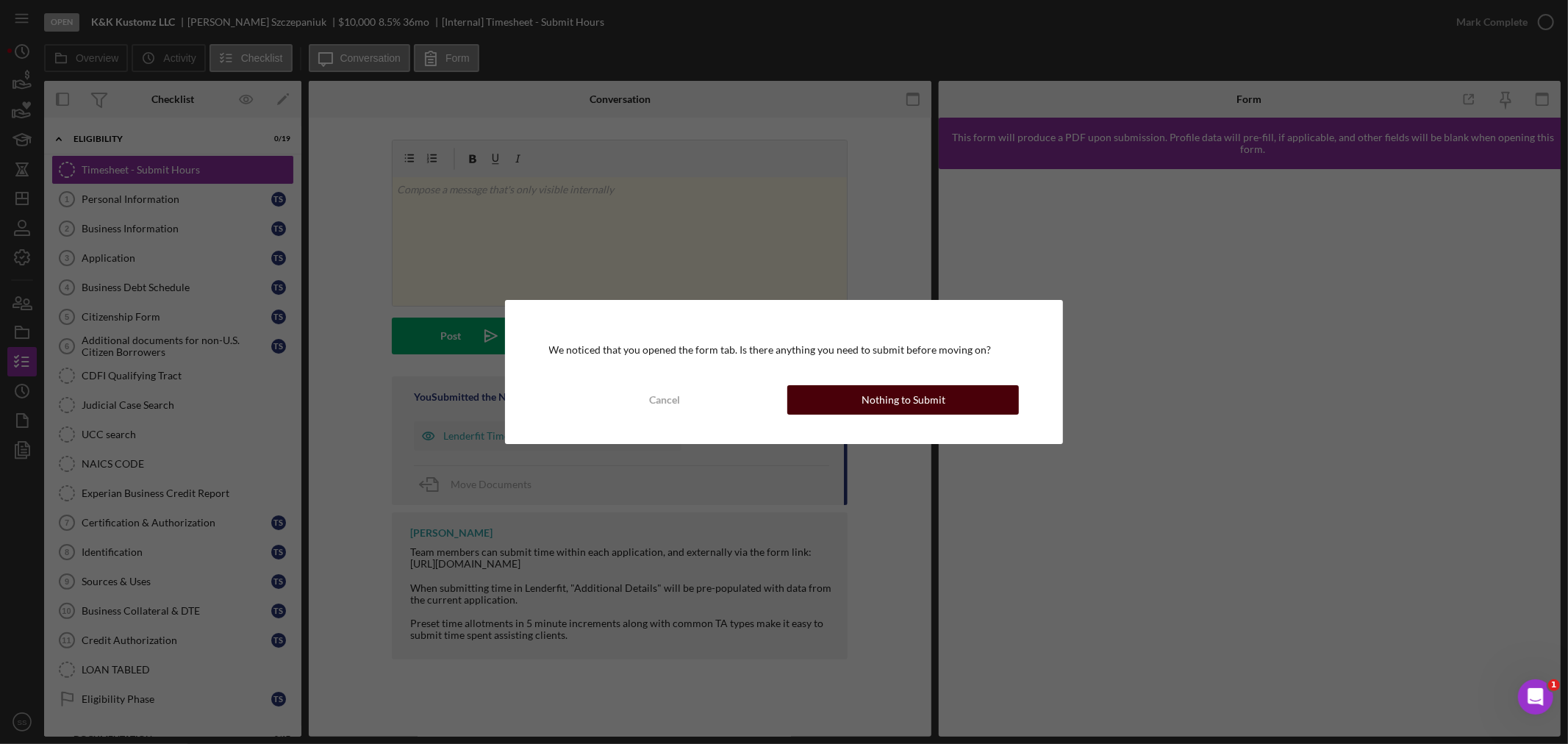
click at [841, 400] on button "Nothing to Submit" at bounding box center [903, 400] width 232 height 29
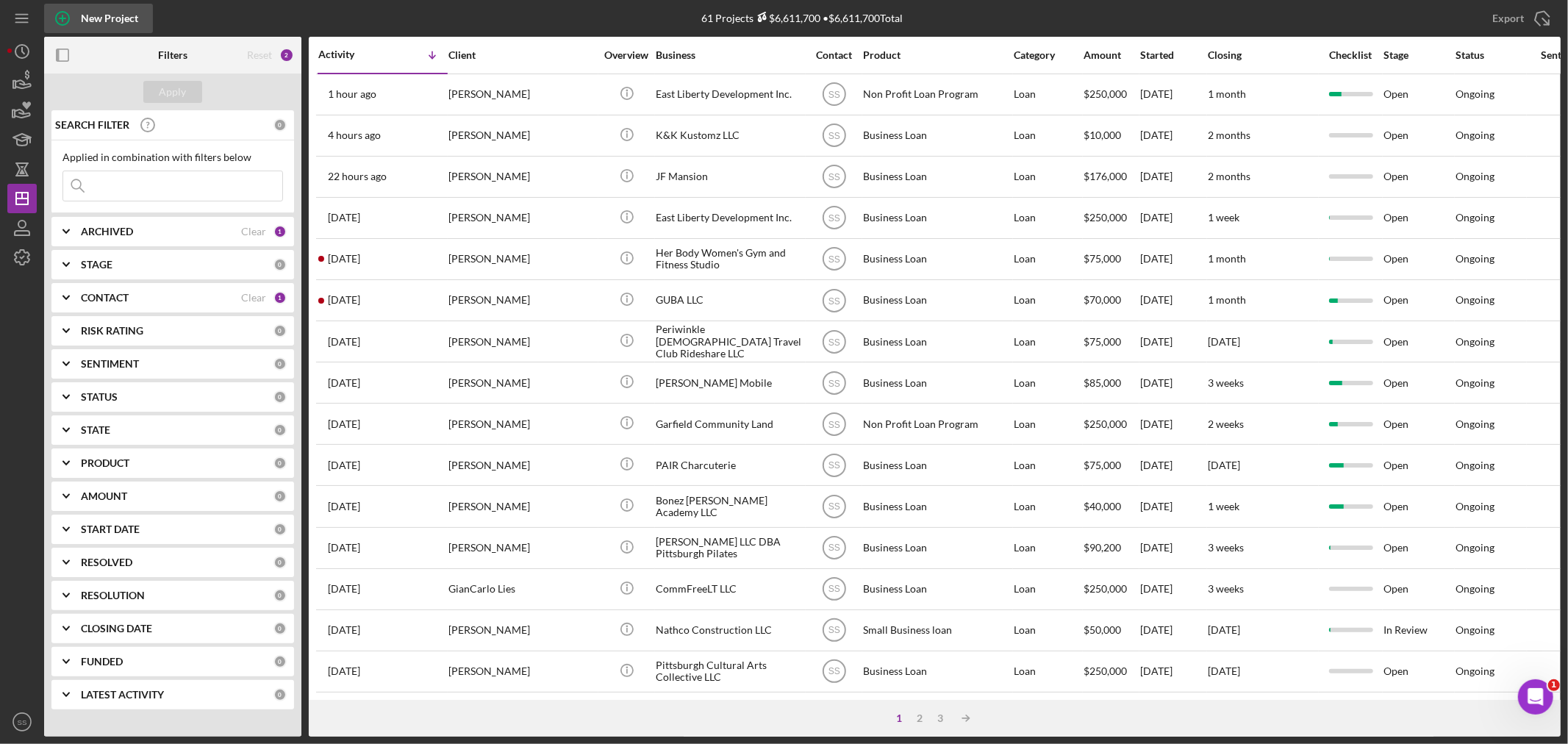
click at [62, 20] on icon "button" at bounding box center [63, 18] width 8 height 8
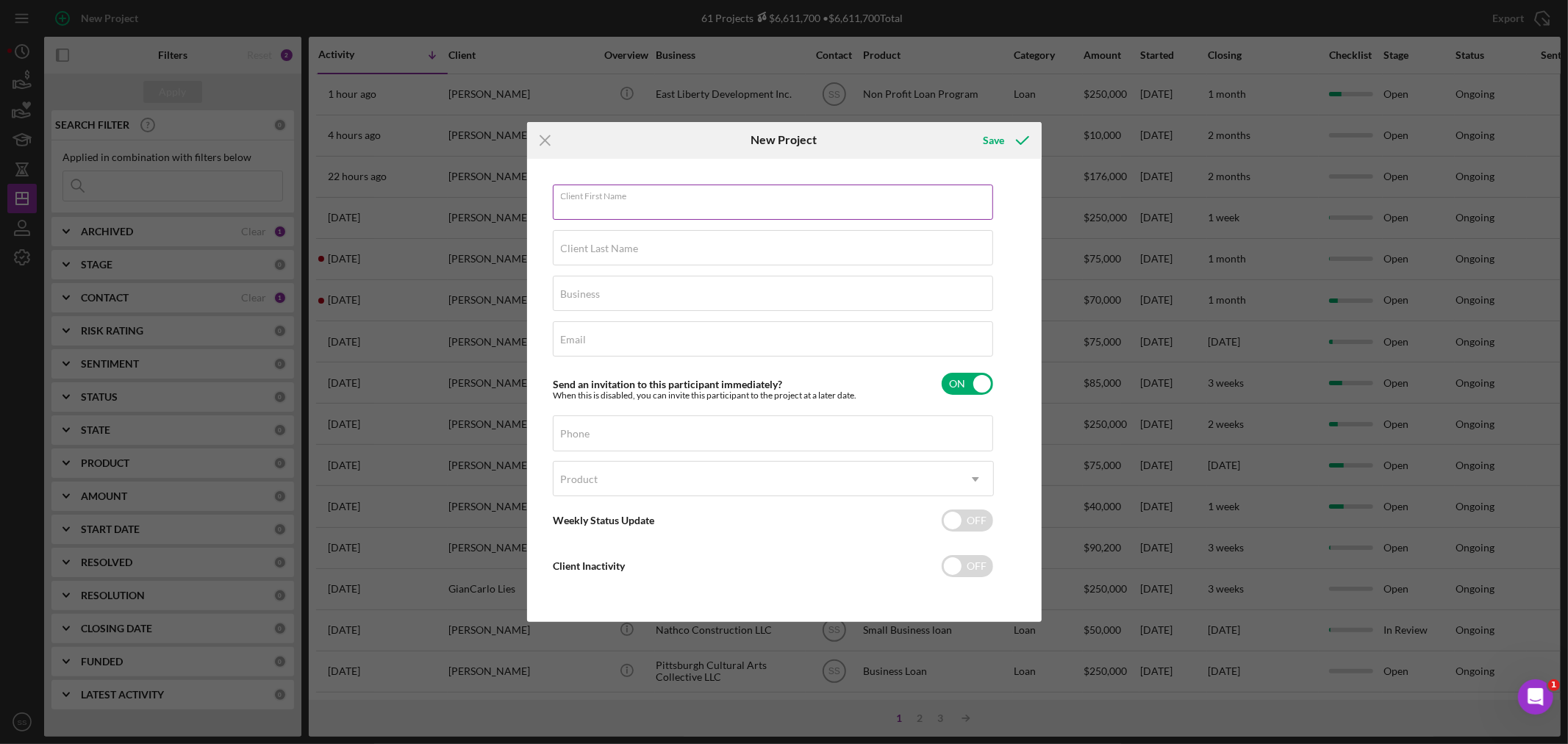
click at [649, 200] on div "Client First Name Required" at bounding box center [773, 202] width 441 height 37
click at [542, 135] on icon "Icon/Menu Close" at bounding box center [545, 140] width 37 height 37
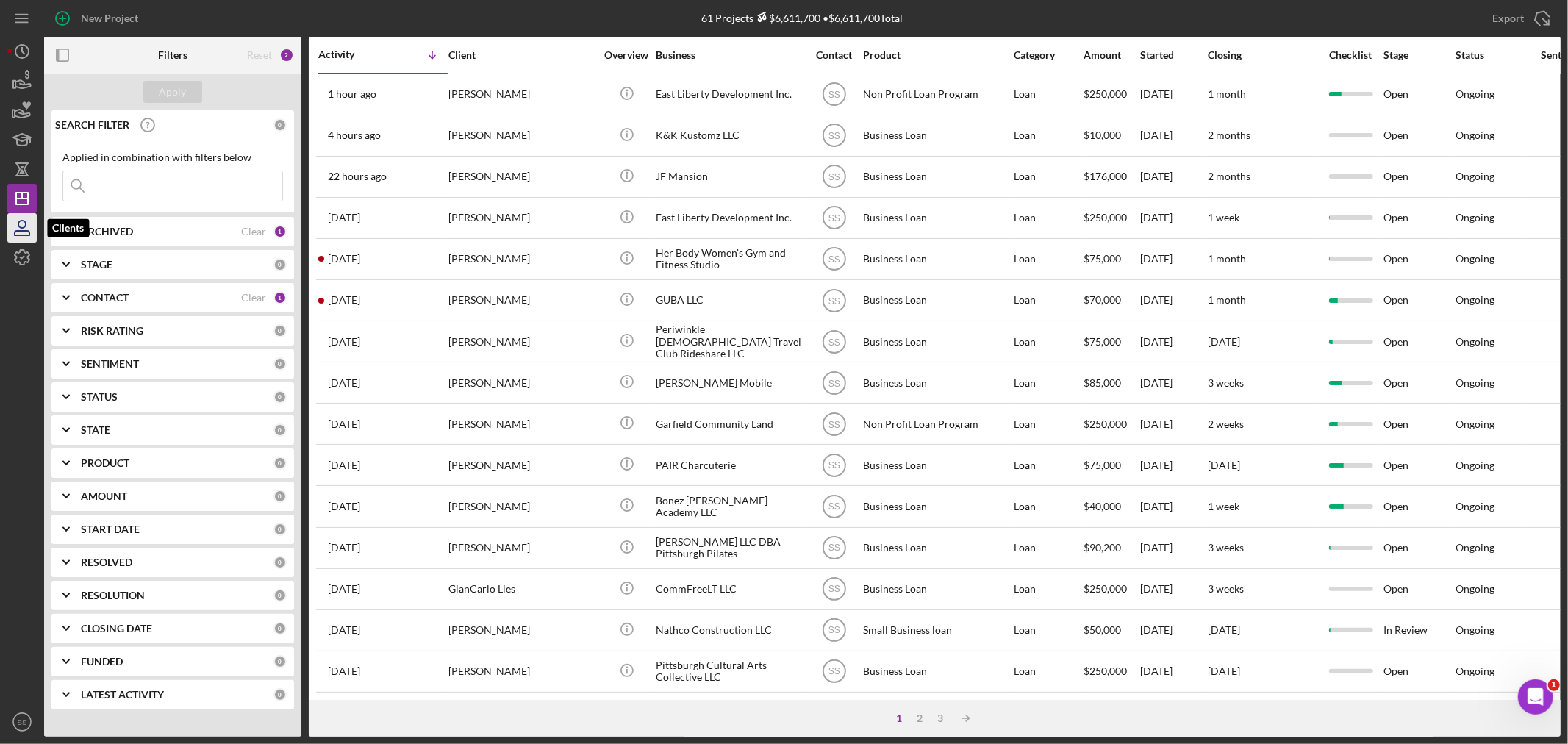
click at [25, 225] on icon "button" at bounding box center [22, 224] width 8 height 8
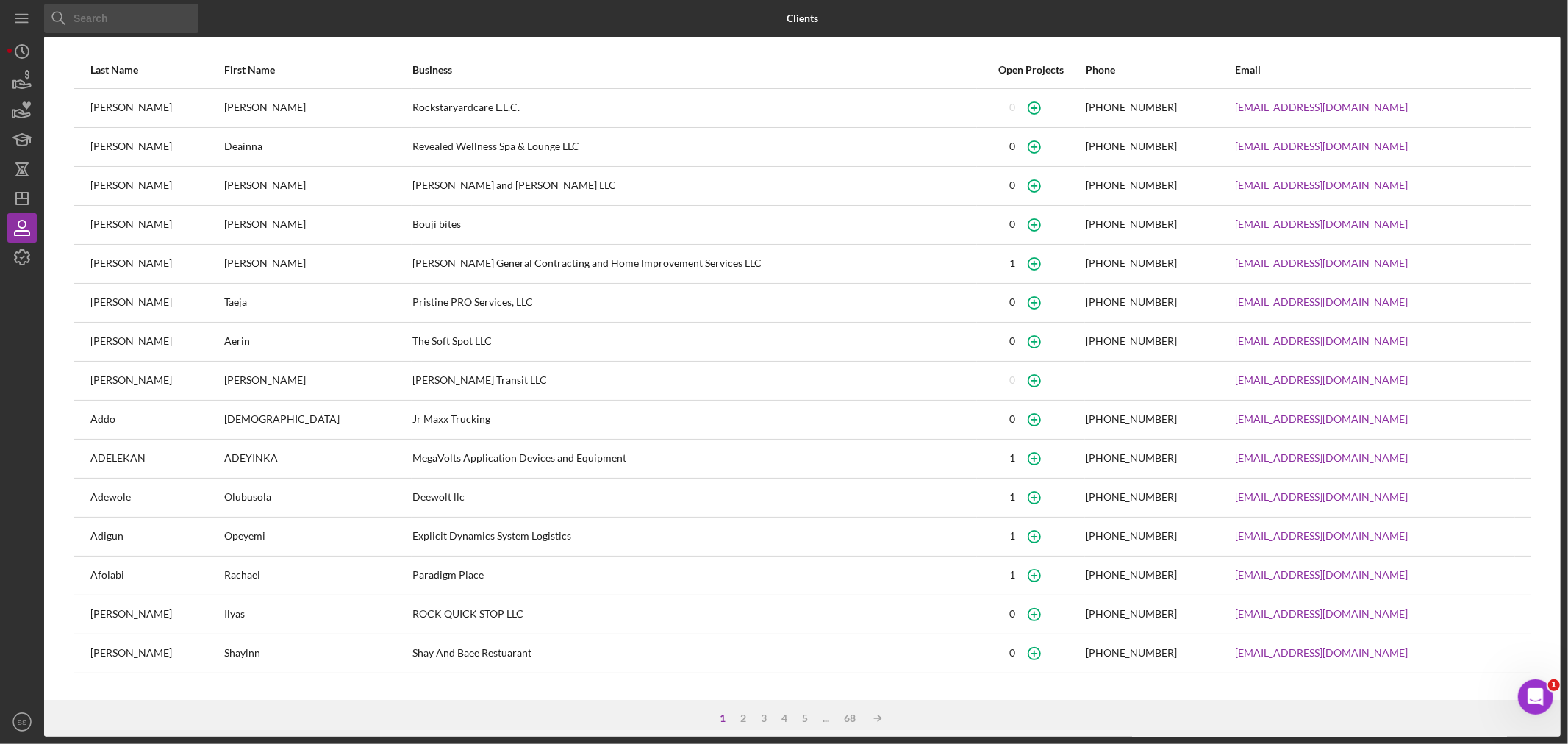
click at [91, 20] on input at bounding box center [121, 18] width 154 height 29
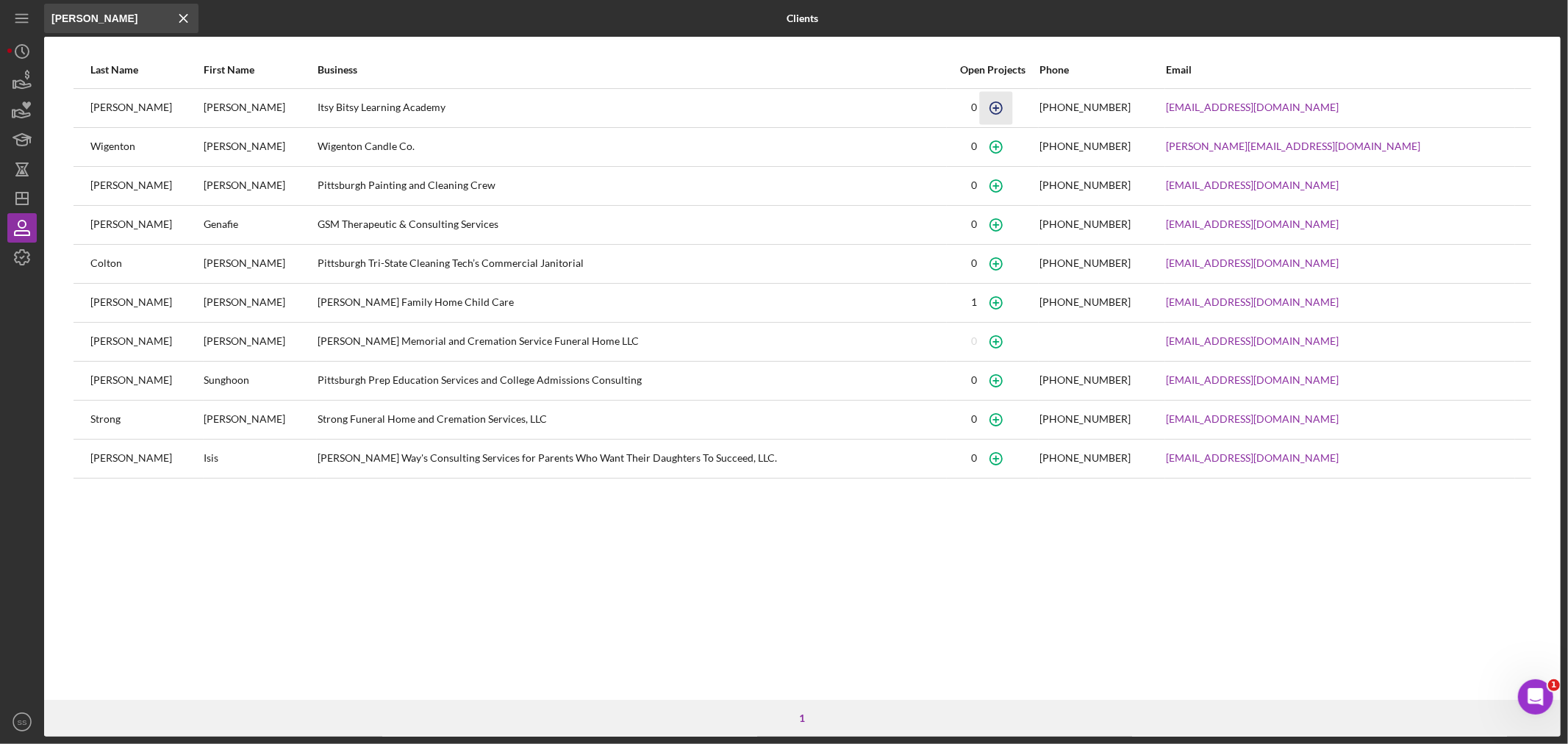
type input "[PERSON_NAME]"
click at [1010, 103] on icon "button" at bounding box center [996, 108] width 33 height 33
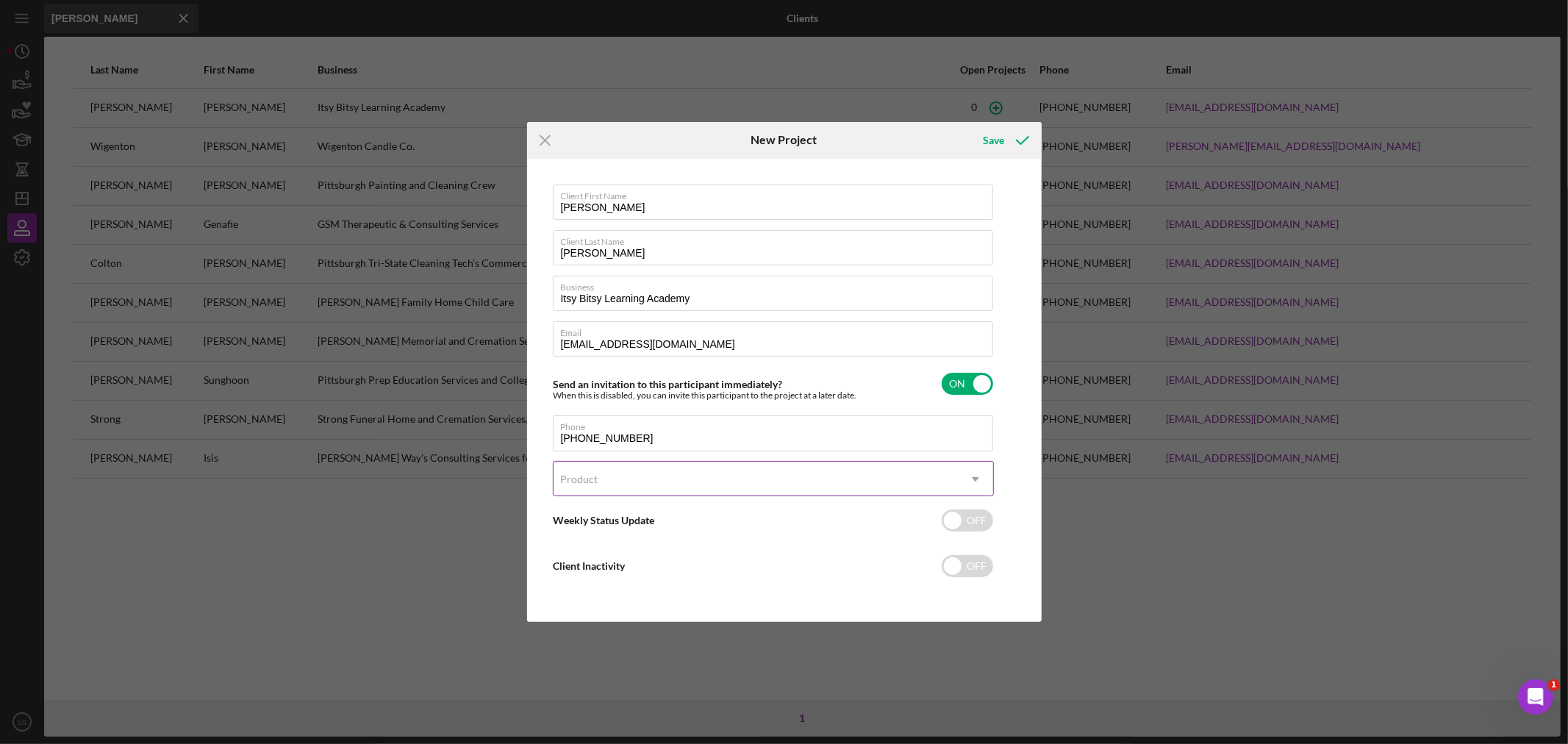
click at [628, 486] on div "Product" at bounding box center [755, 479] width 404 height 34
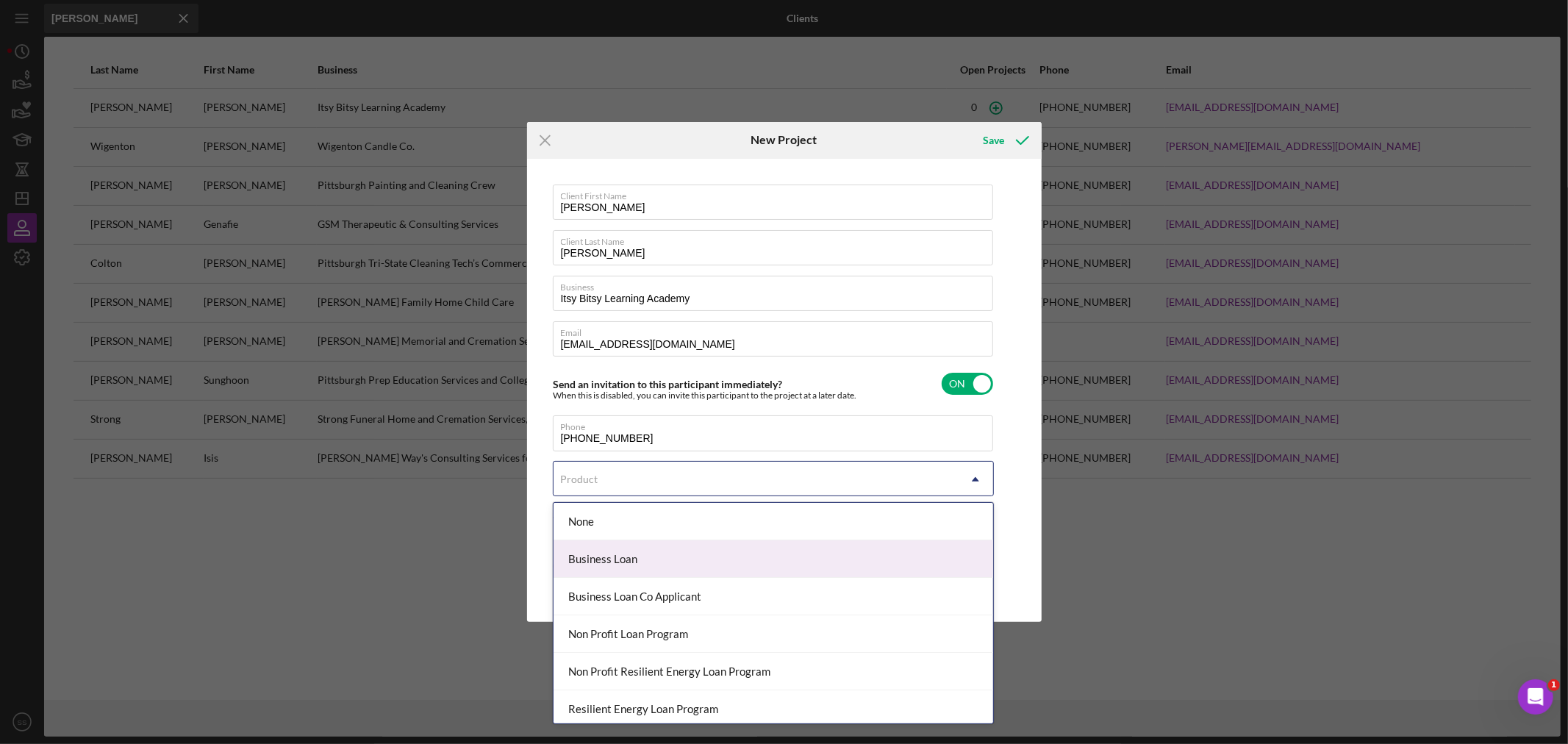
click at [614, 567] on div "Business Loan" at bounding box center [773, 559] width 440 height 38
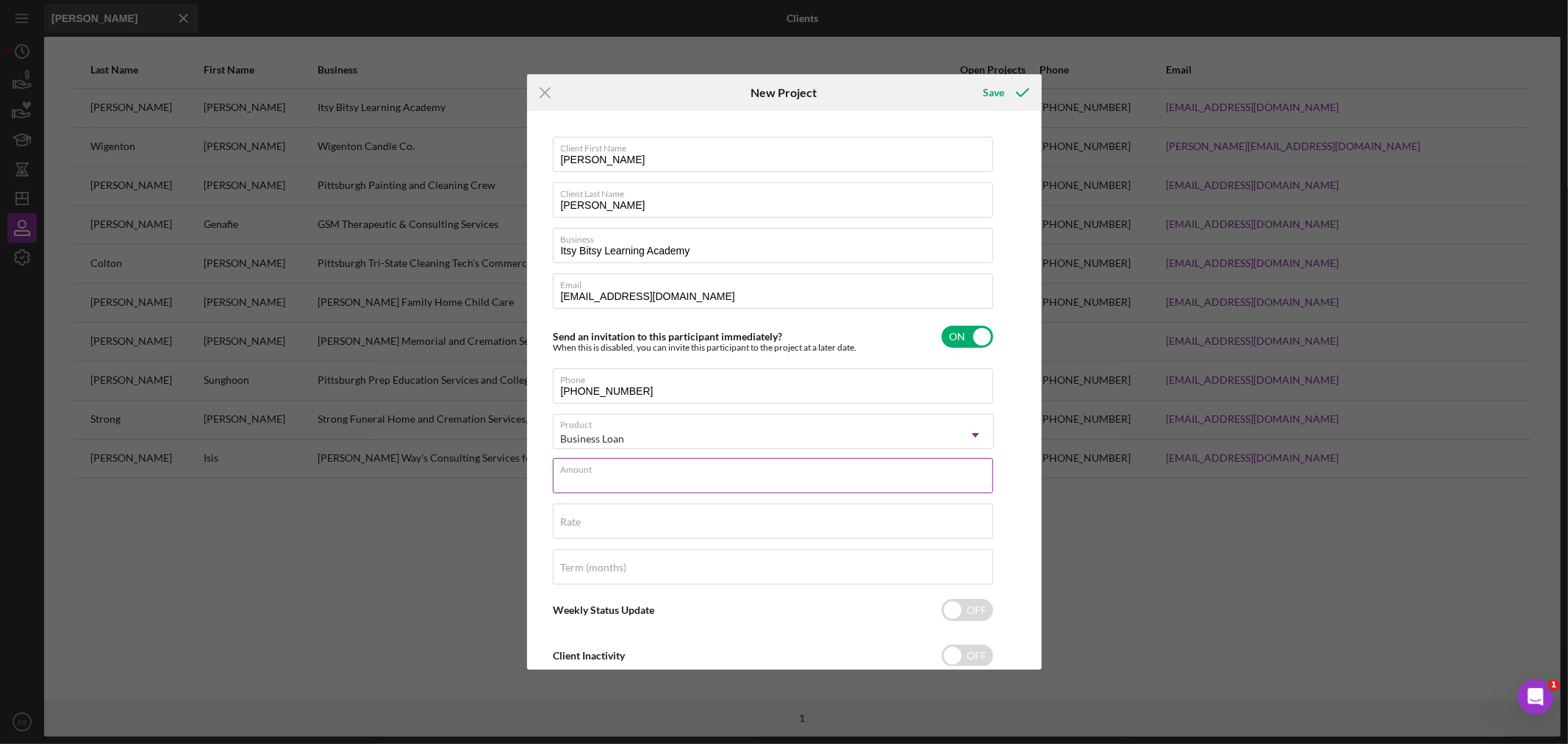
click at [599, 485] on input "Amount" at bounding box center [773, 475] width 440 height 36
type input "$20,000"
click at [585, 515] on div "Rate" at bounding box center [773, 522] width 441 height 37
type input "8.500%"
click at [604, 571] on label "Term (months)" at bounding box center [594, 568] width 66 height 12
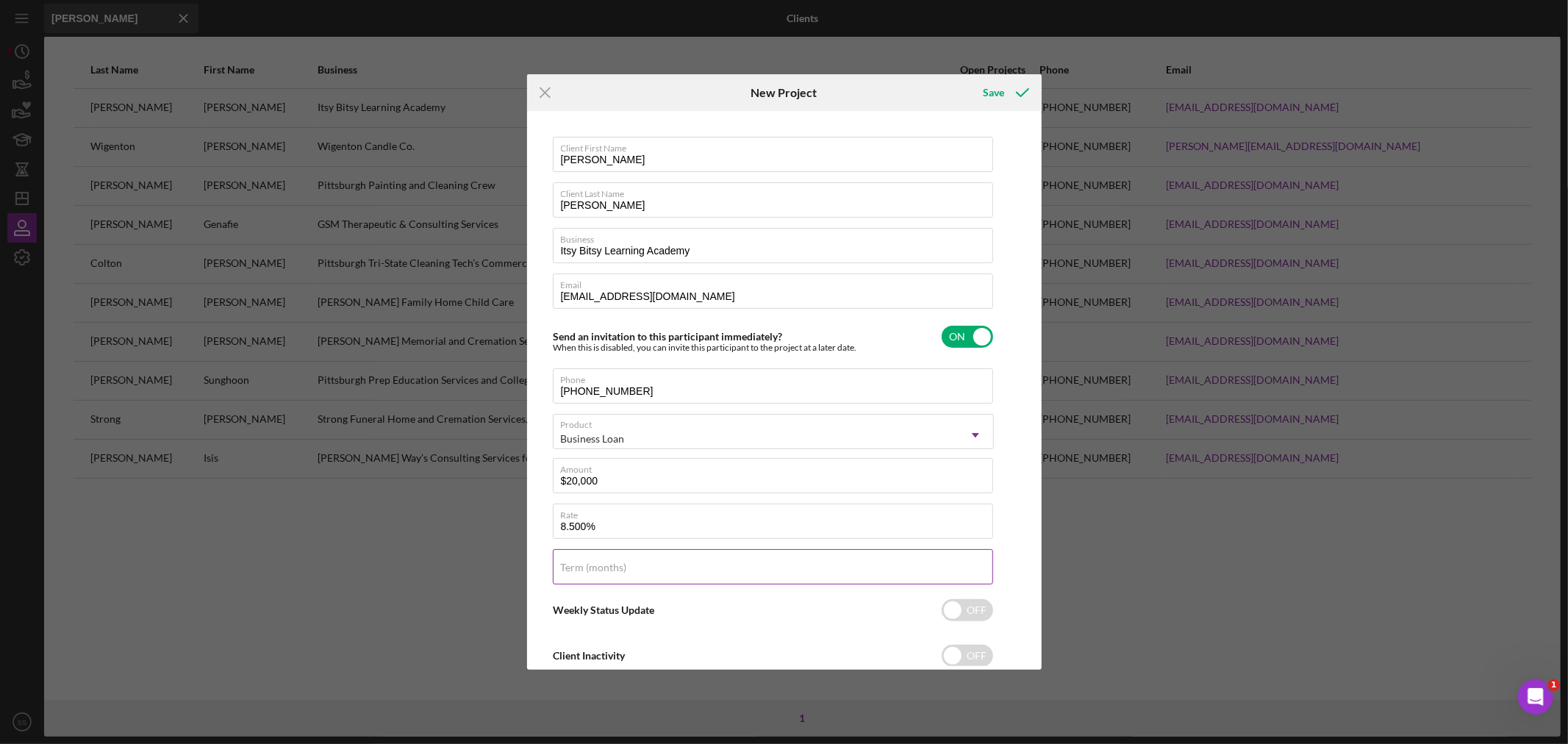
click at [604, 571] on input "Term (months)" at bounding box center [773, 566] width 440 height 36
type input "84"
click at [954, 613] on input "checkbox" at bounding box center [968, 610] width 51 height 22
checkbox input "true"
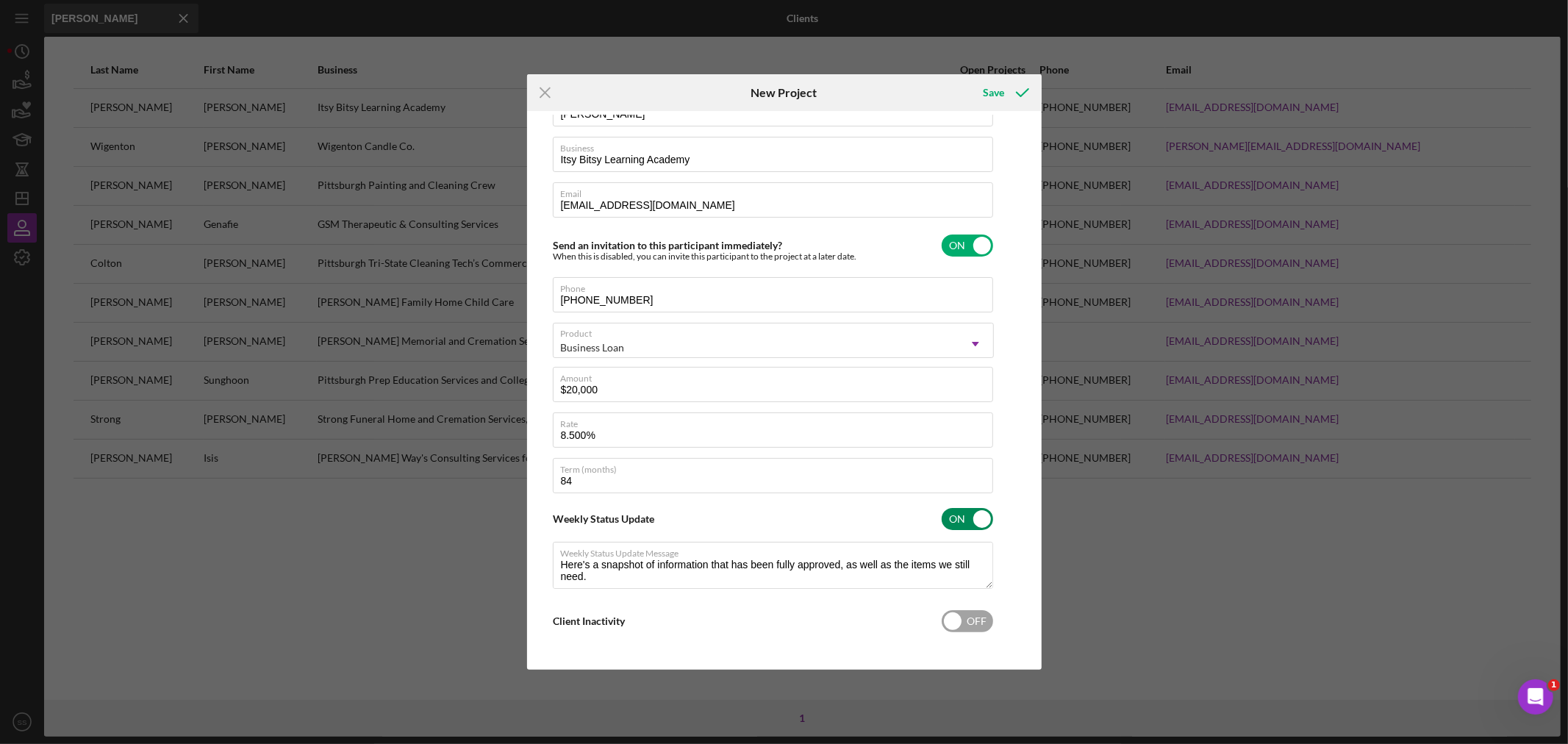
type textarea "Here's a snapshot of information that has been fully approved, as well as the i…"
click at [947, 627] on input "checkbox" at bounding box center [968, 621] width 51 height 22
checkbox input "true"
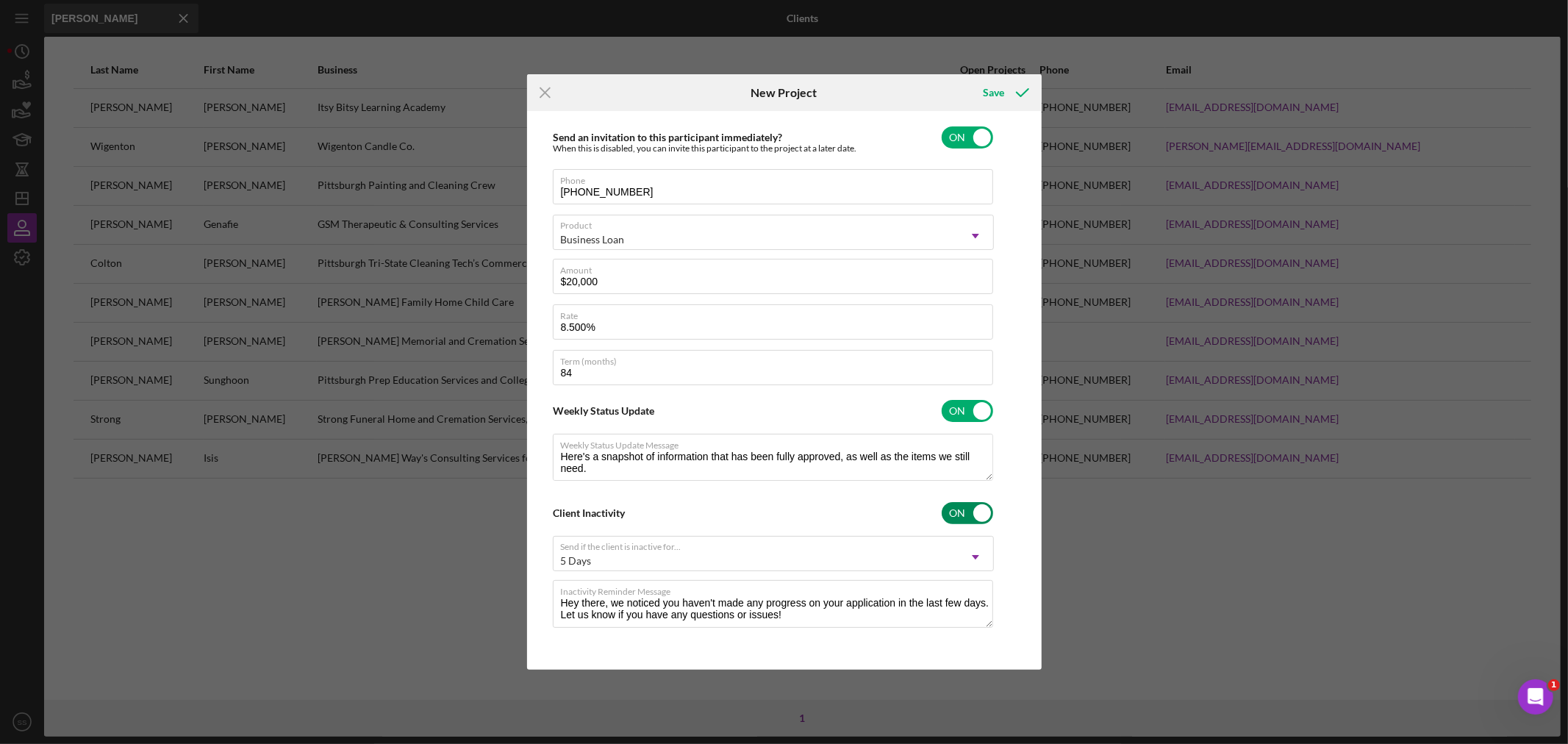
scroll to position [202, 0]
click at [1008, 94] on icon "submit" at bounding box center [1023, 92] width 37 height 37
type textarea "Here's a snapshot of information that has been fully approved, as well as the i…"
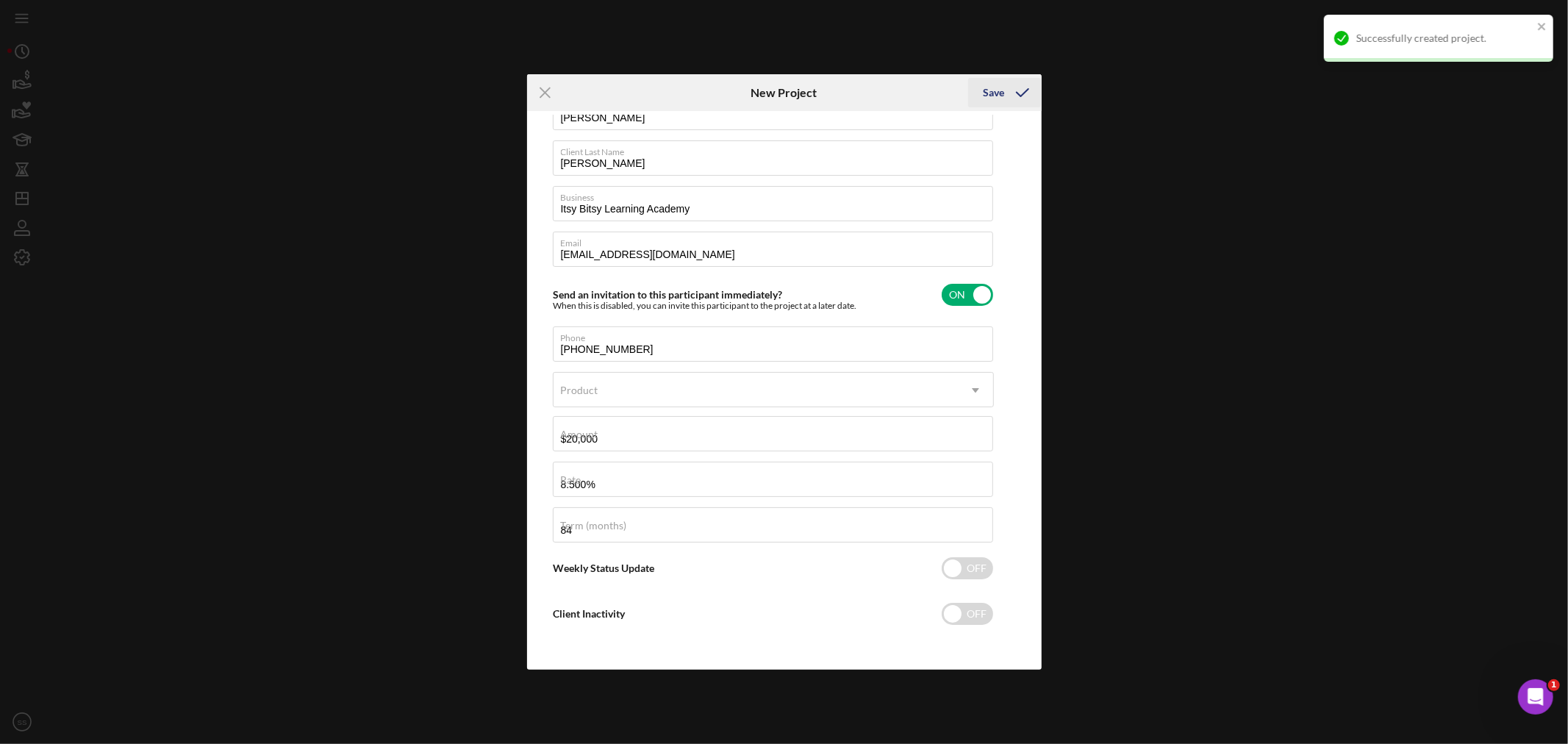
checkbox input "false"
